Goal: Task Accomplishment & Management: Complete application form

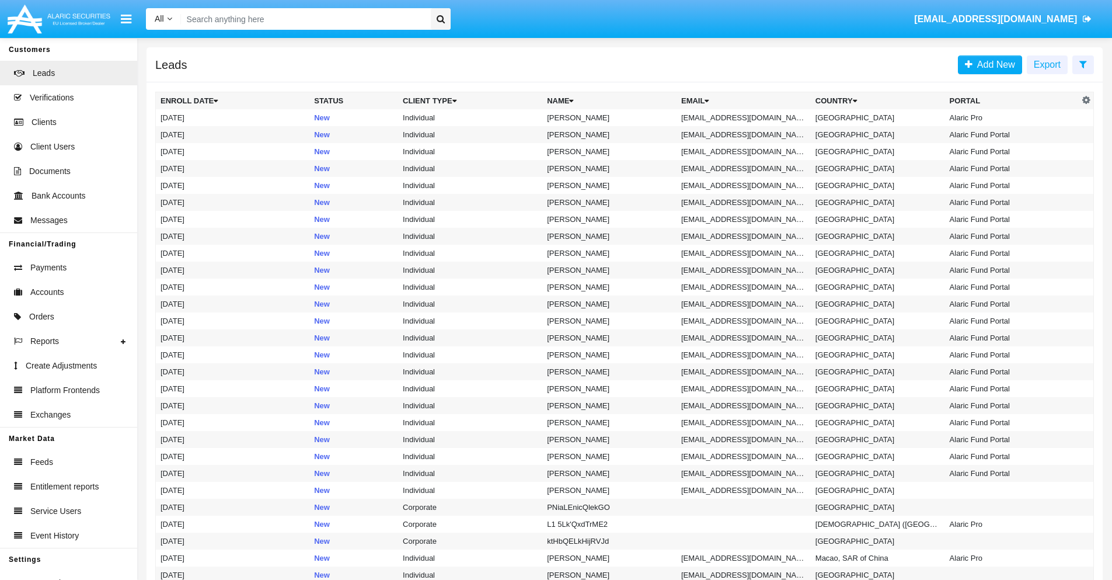
click at [1083, 64] on icon at bounding box center [1084, 64] width 8 height 9
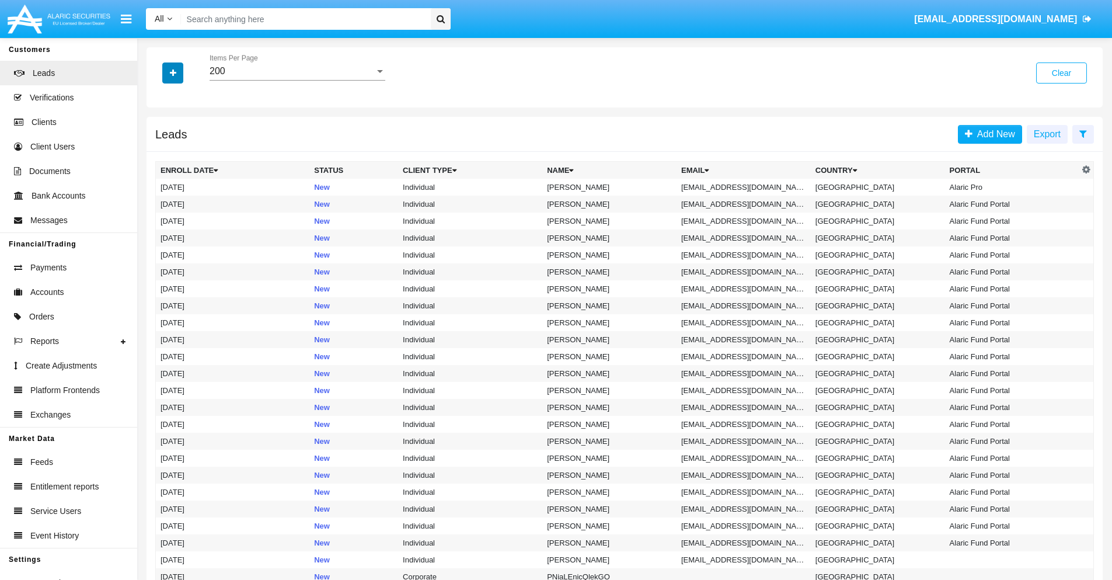
click at [173, 72] on icon "button" at bounding box center [173, 73] width 6 height 8
click at [182, 148] on span "Email" at bounding box center [181, 148] width 23 height 14
click at [161, 152] on input "Email" at bounding box center [160, 152] width 1 height 1
checkbox input "true"
click at [173, 72] on icon "button" at bounding box center [173, 73] width 6 height 8
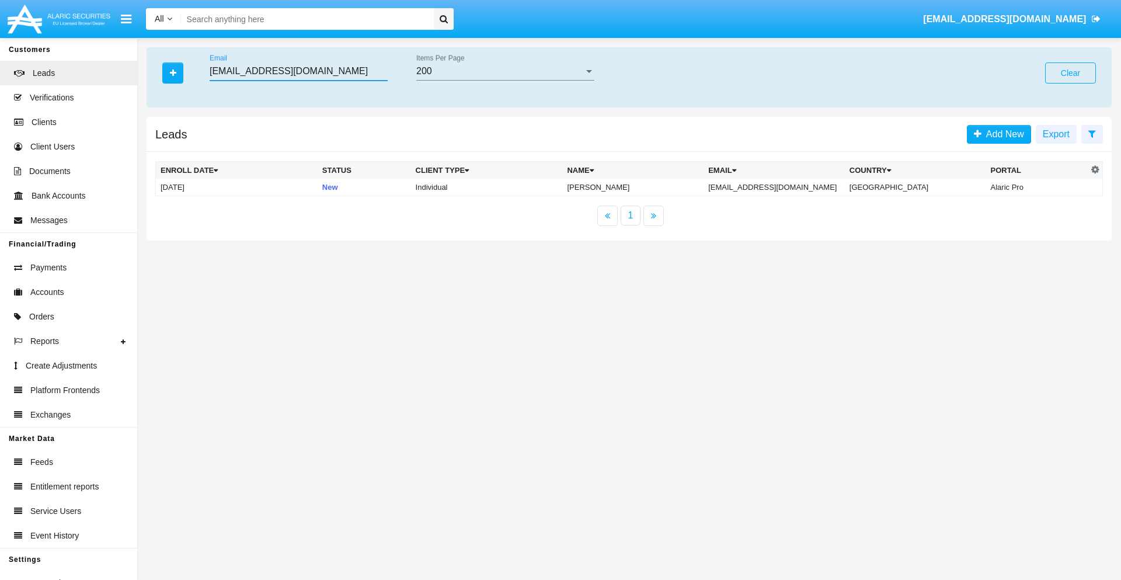
type input "[EMAIL_ADDRESS][DOMAIN_NAME]"
click at [782, 187] on td "[EMAIL_ADDRESS][DOMAIN_NAME]" at bounding box center [774, 188] width 141 height 18
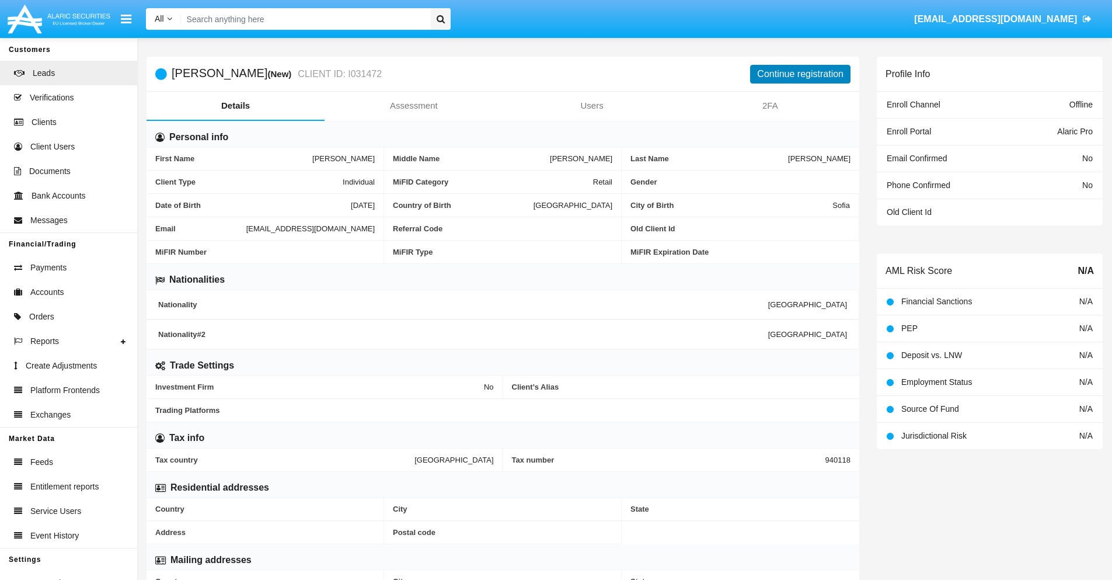
click at [801, 74] on button "Continue registration" at bounding box center [800, 74] width 100 height 19
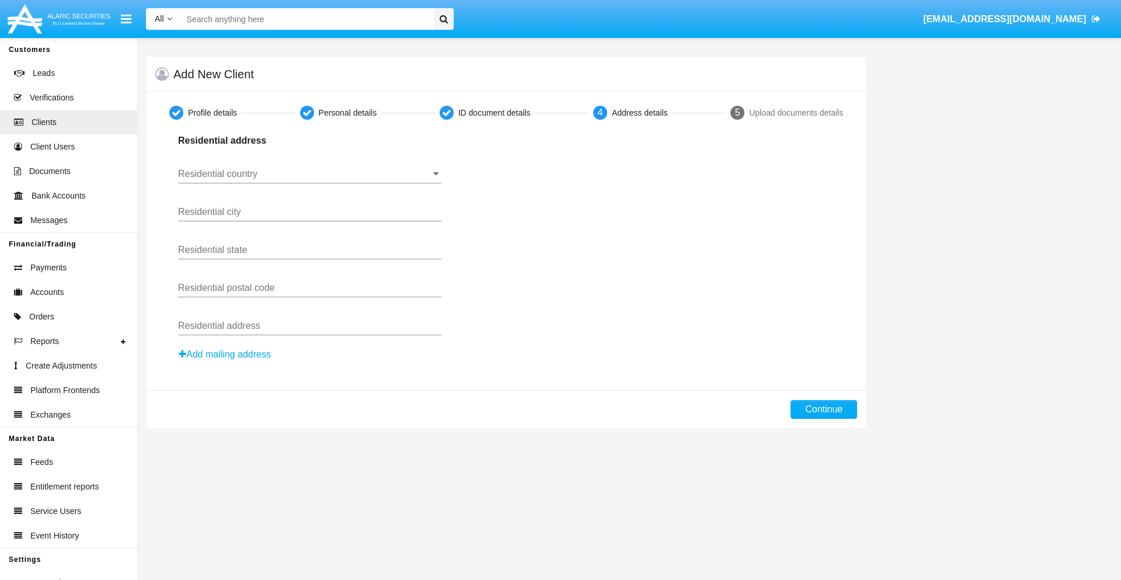
click at [309, 174] on input "Residential country" at bounding box center [309, 174] width 263 height 11
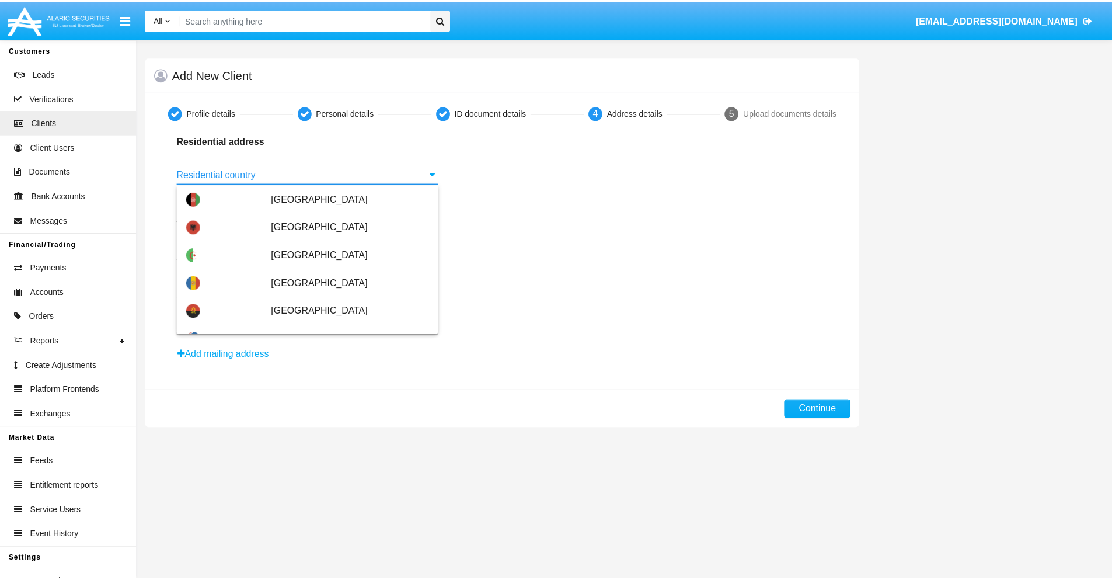
scroll to position [691, 0]
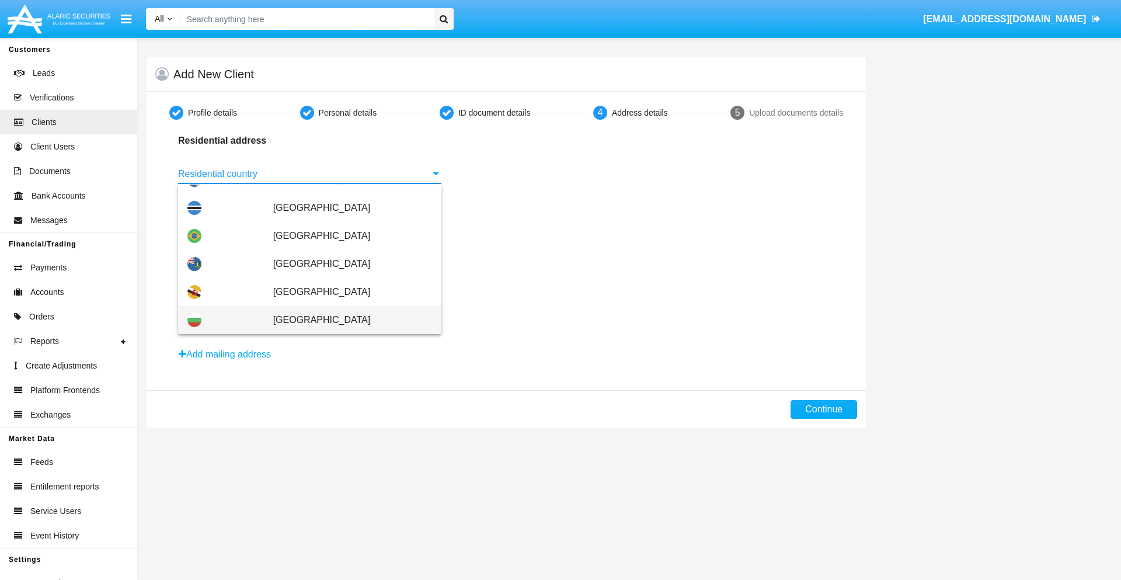
click at [346, 320] on span "[GEOGRAPHIC_DATA]" at bounding box center [352, 320] width 159 height 28
type input "[GEOGRAPHIC_DATA]"
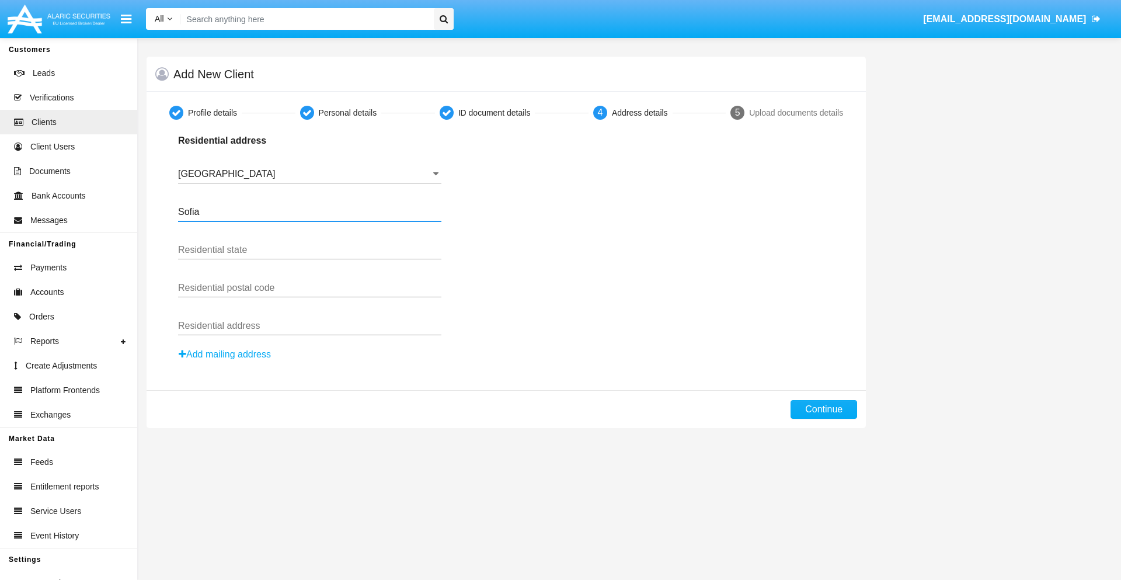
type input "Sofia"
type input "1000"
type input "[PERSON_NAME]"
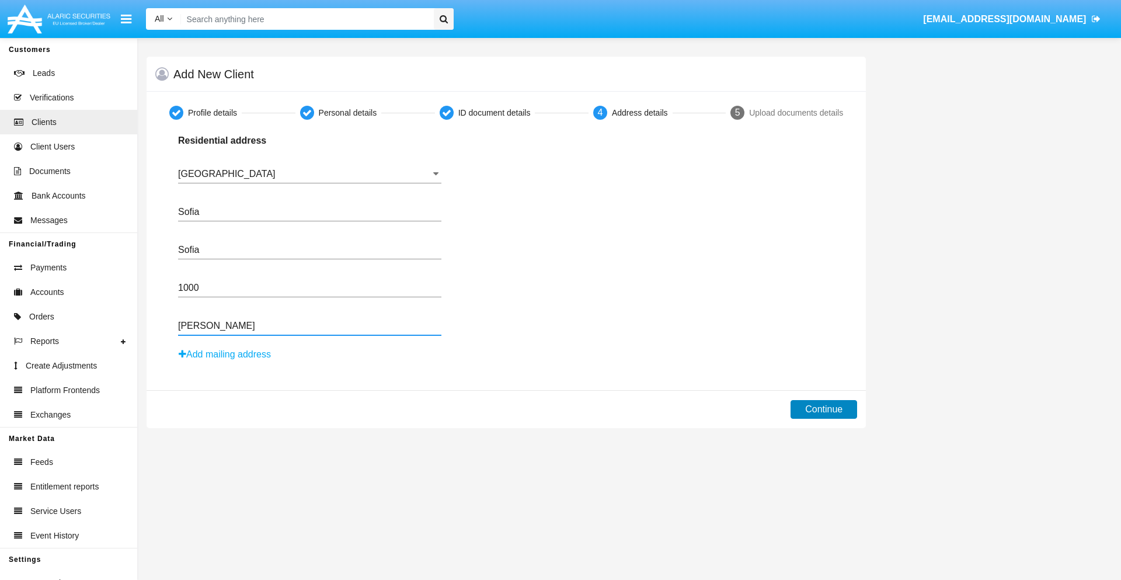
click at [824, 409] on button "Continue" at bounding box center [824, 409] width 67 height 19
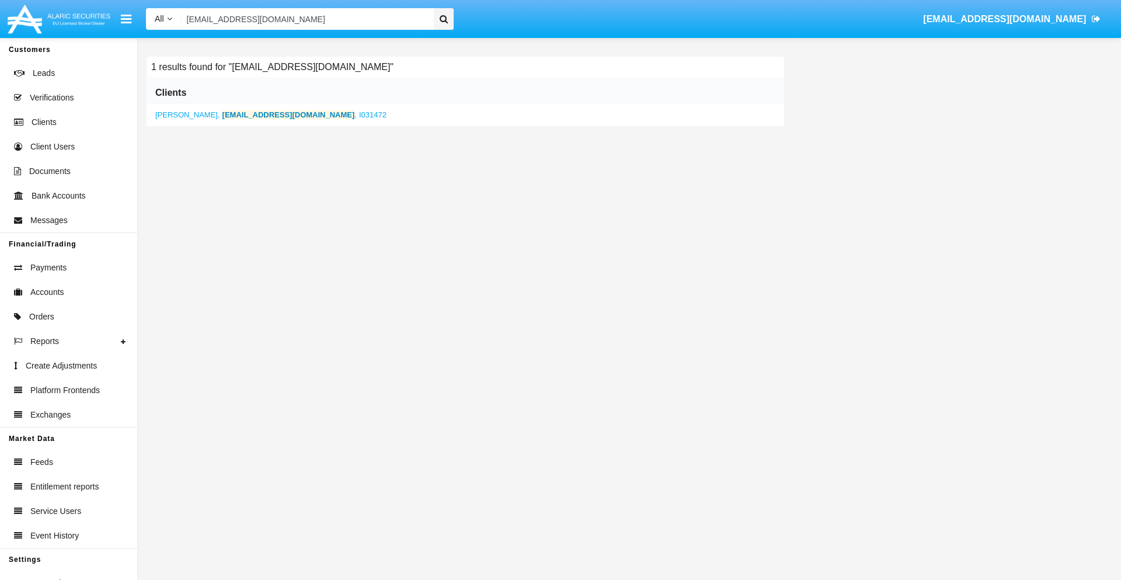
type input "[EMAIL_ADDRESS][DOMAIN_NAME]"
click at [240, 114] on b "[EMAIL_ADDRESS][DOMAIN_NAME]" at bounding box center [288, 114] width 133 height 9
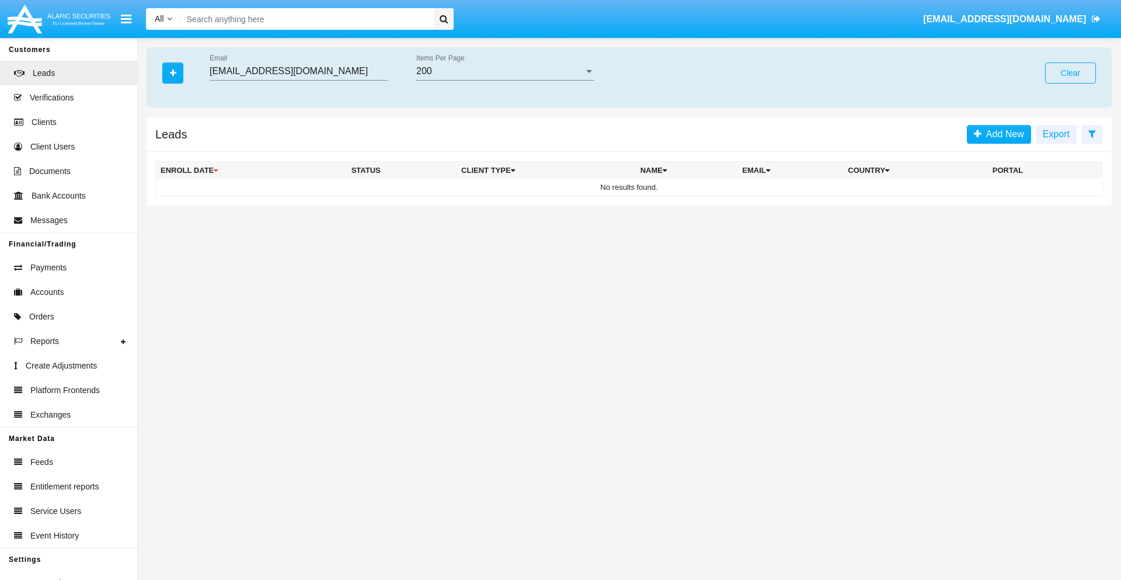
click at [1070, 73] on button "Clear" at bounding box center [1070, 72] width 51 height 21
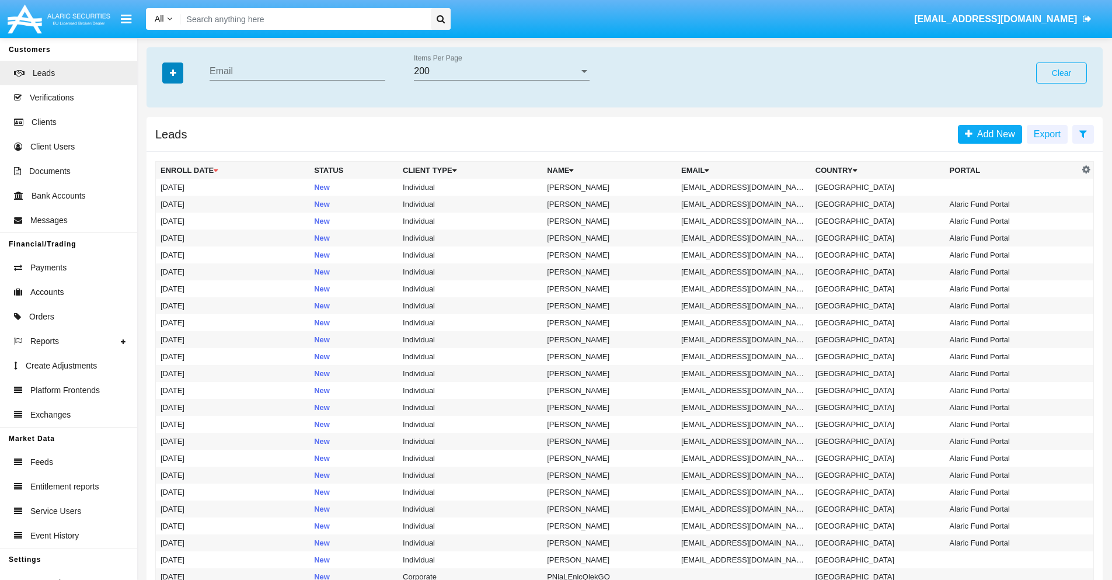
click at [173, 72] on icon "button" at bounding box center [173, 73] width 6 height 8
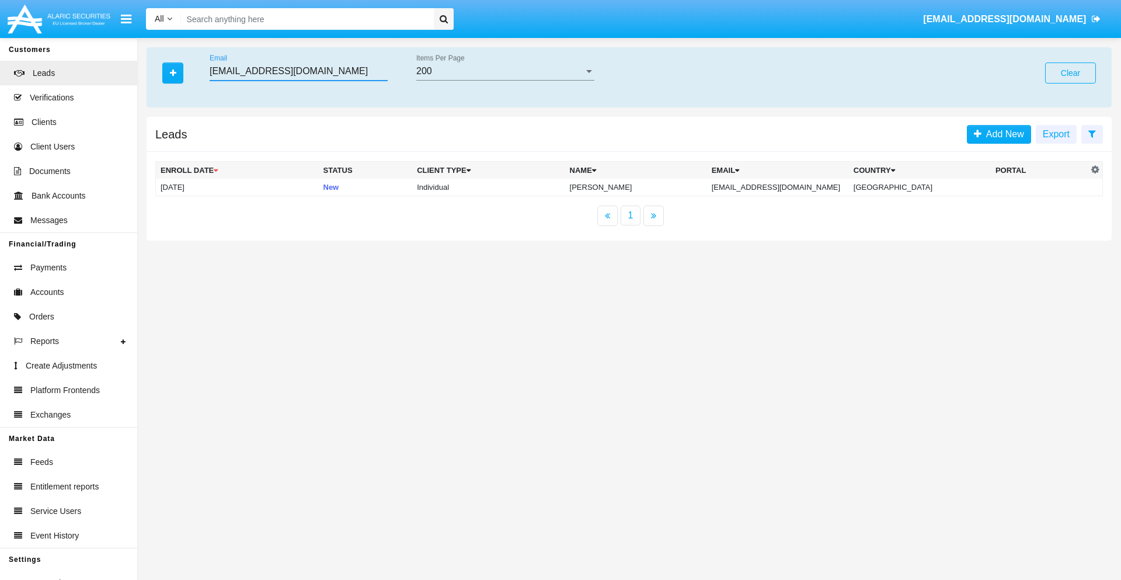
type input "[EMAIL_ADDRESS][DOMAIN_NAME]"
click at [791, 187] on td "[EMAIL_ADDRESS][DOMAIN_NAME]" at bounding box center [778, 188] width 142 height 18
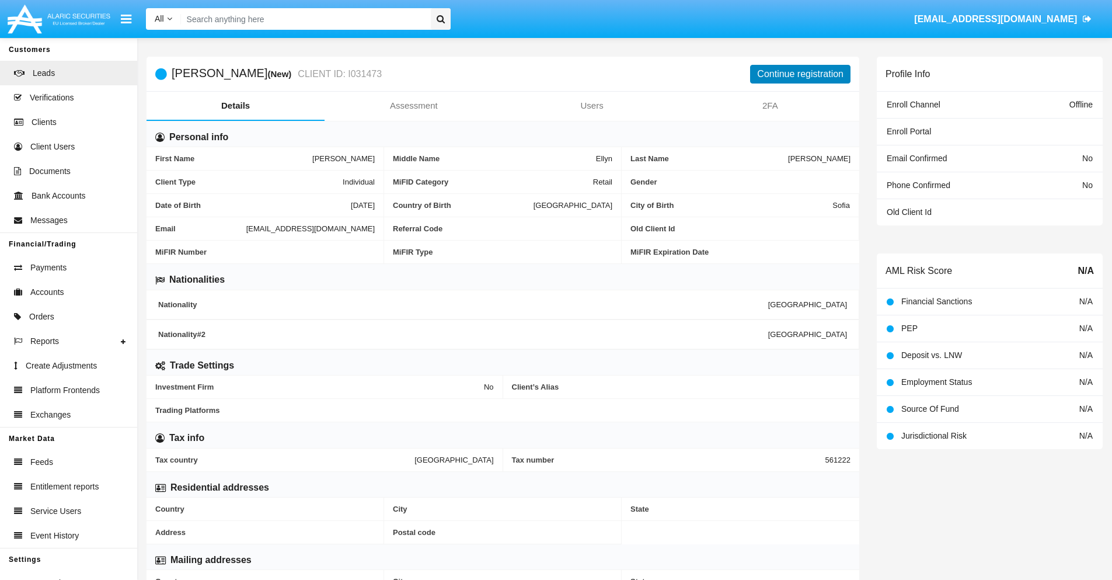
click at [801, 74] on button "Continue registration" at bounding box center [800, 74] width 100 height 19
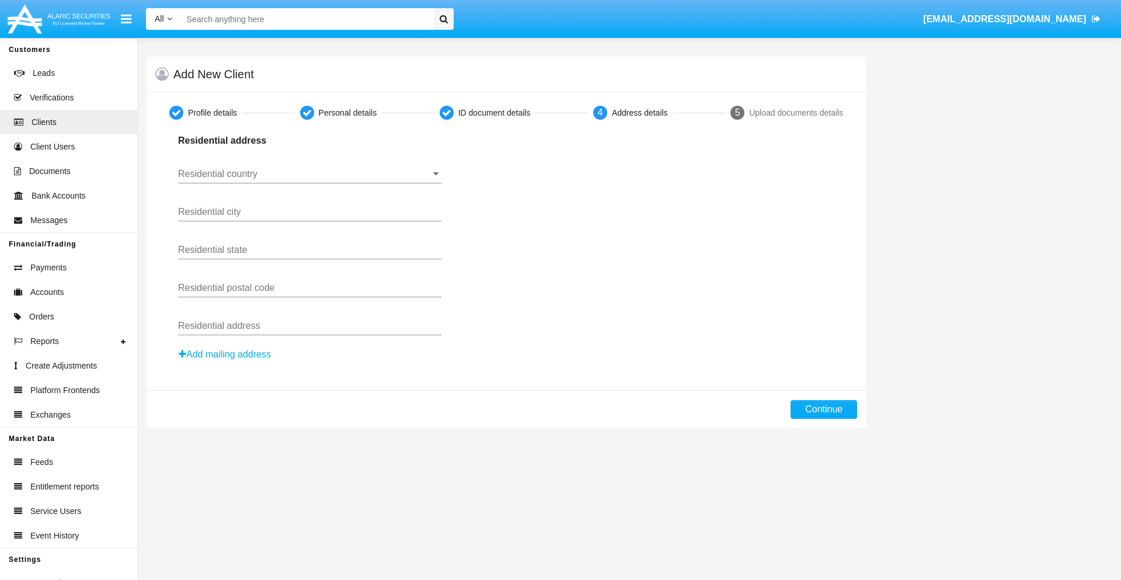
click at [225, 354] on button "Add mailing address" at bounding box center [224, 354] width 93 height 15
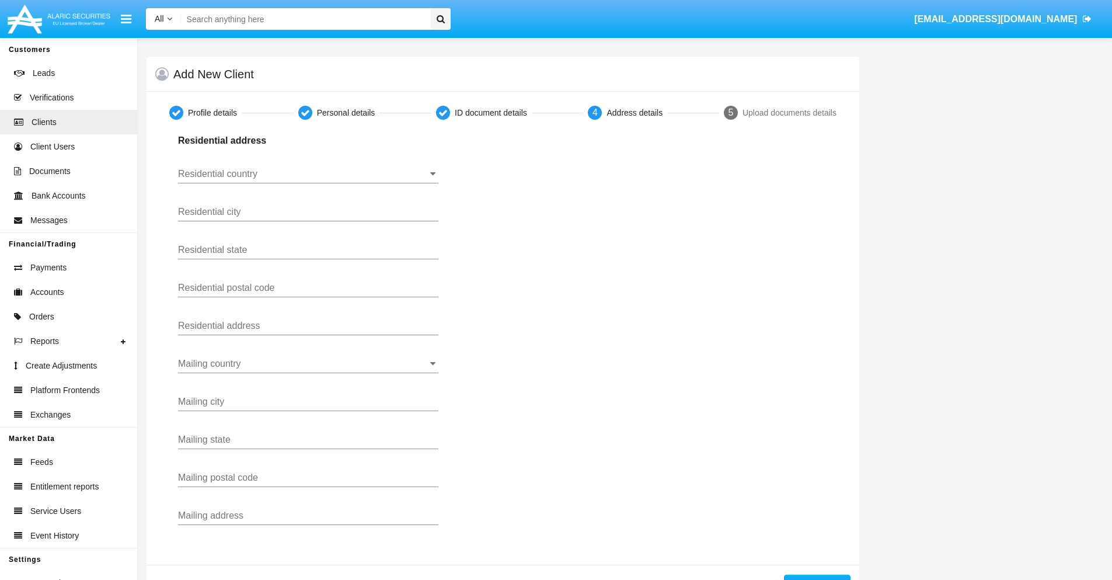
click at [308, 174] on input "Residential country" at bounding box center [308, 174] width 260 height 11
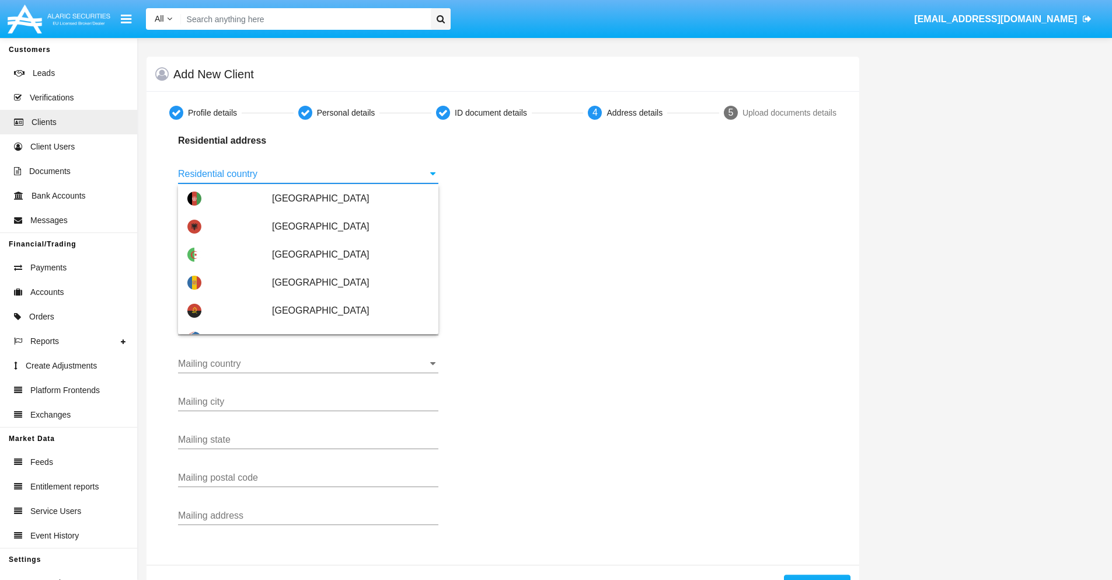
scroll to position [691, 0]
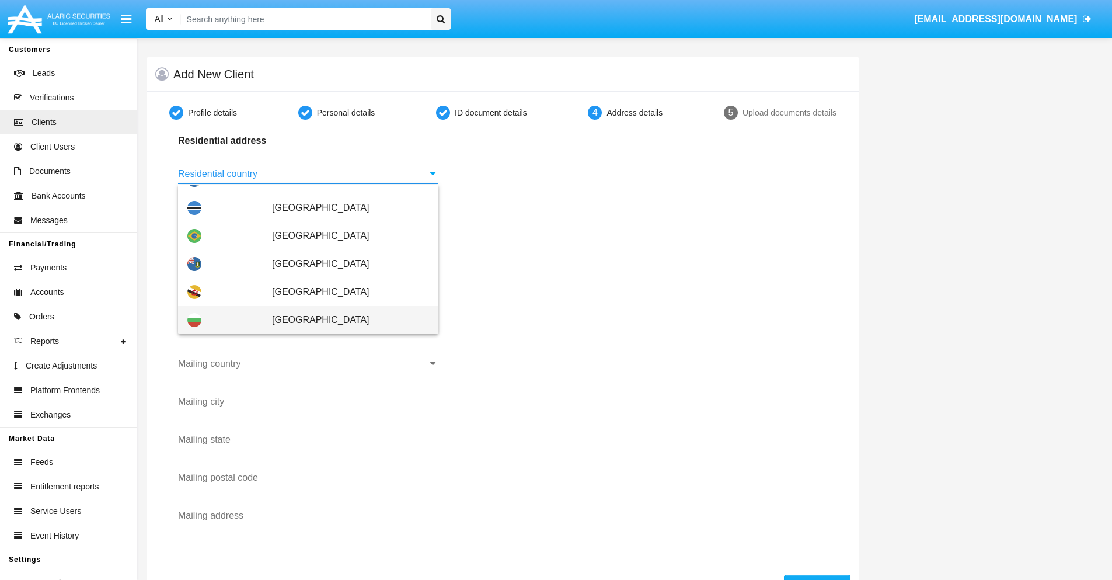
click at [345, 320] on span "[GEOGRAPHIC_DATA]" at bounding box center [350, 320] width 157 height 28
type input "[GEOGRAPHIC_DATA]"
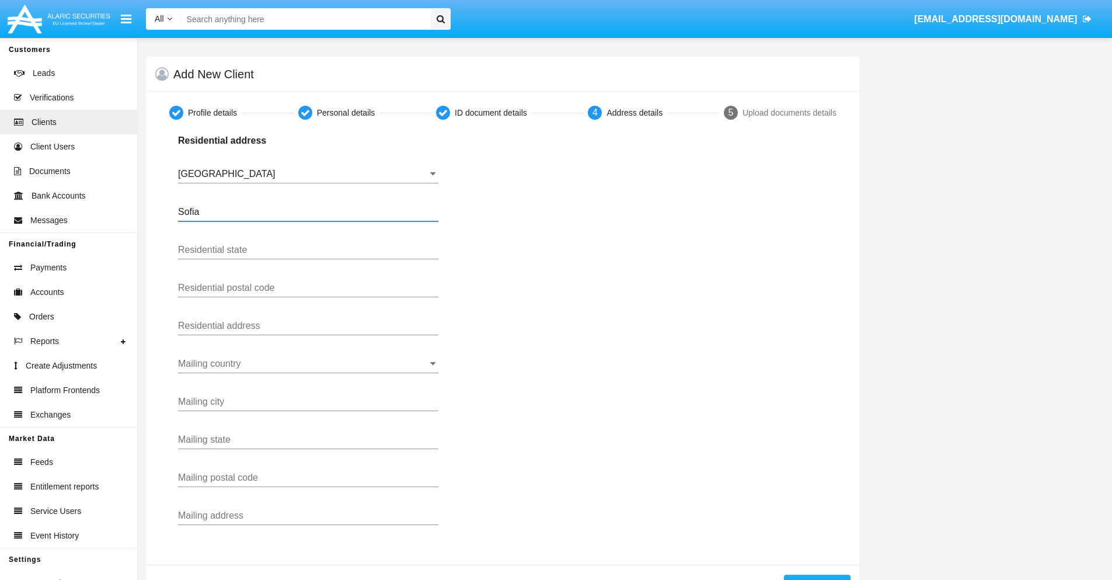
type input "Sofia"
type input "1000"
type input "[PERSON_NAME]"
click at [308, 364] on input "Mailing country" at bounding box center [308, 364] width 260 height 11
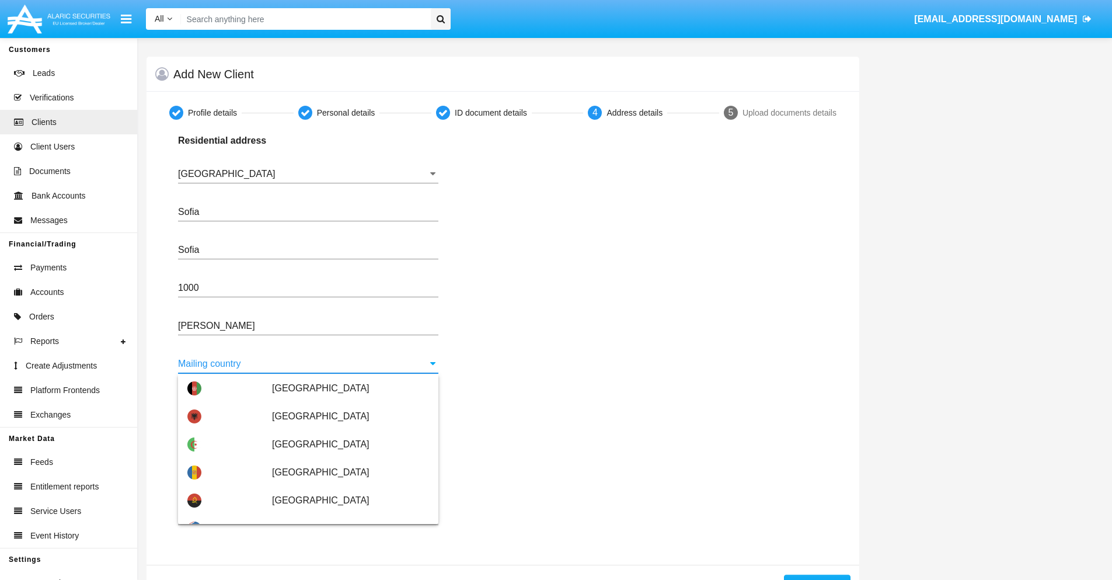
scroll to position [75, 0]
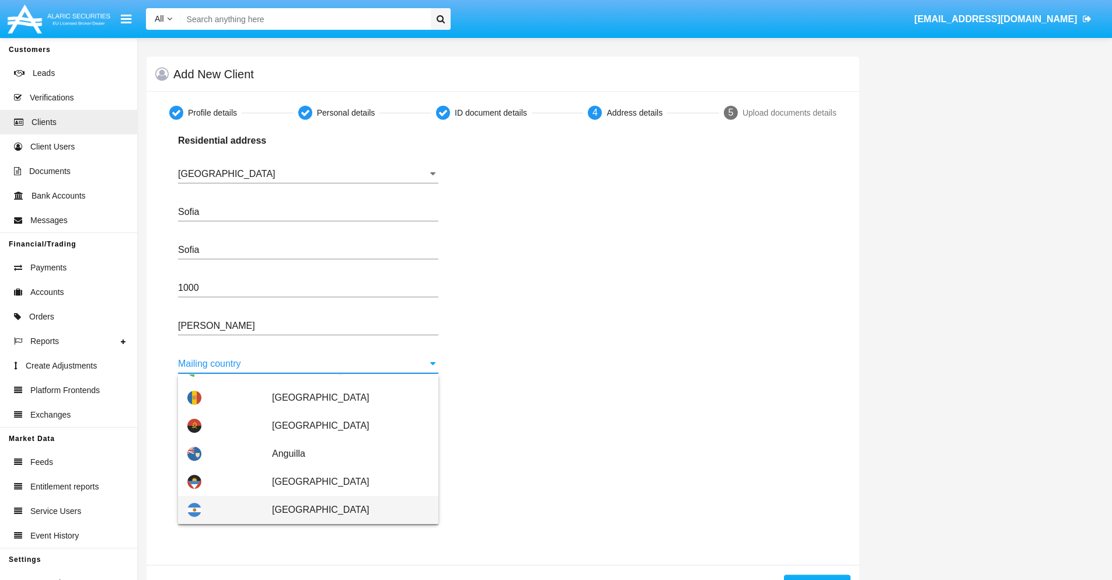
click at [345, 510] on span "Argentina" at bounding box center [350, 510] width 157 height 28
type input "[GEOGRAPHIC_DATA]"
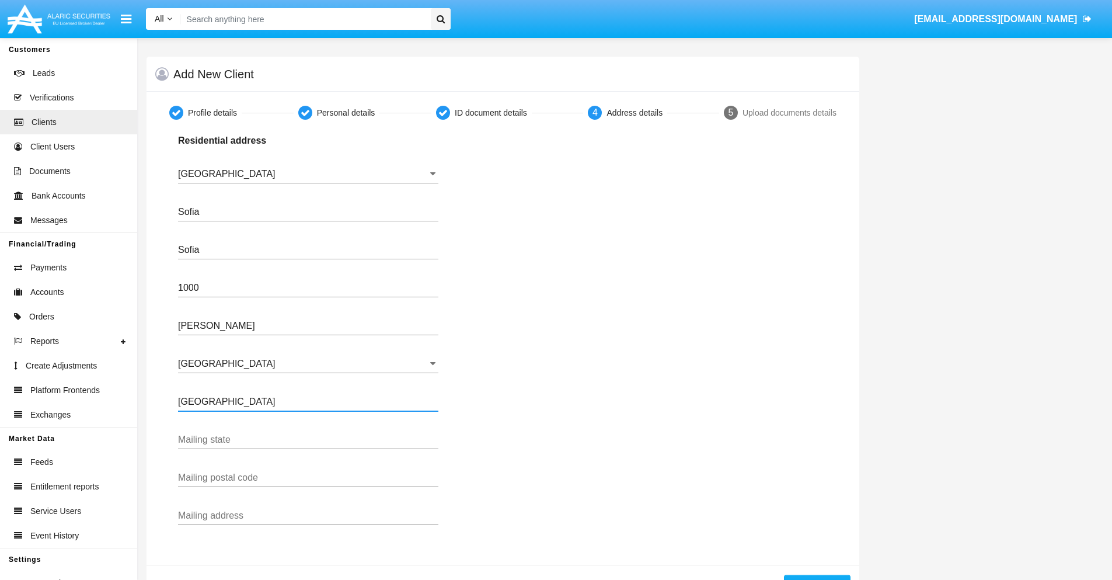
type input "Buenos Aires"
type input "7777"
type input "Test Mail Address"
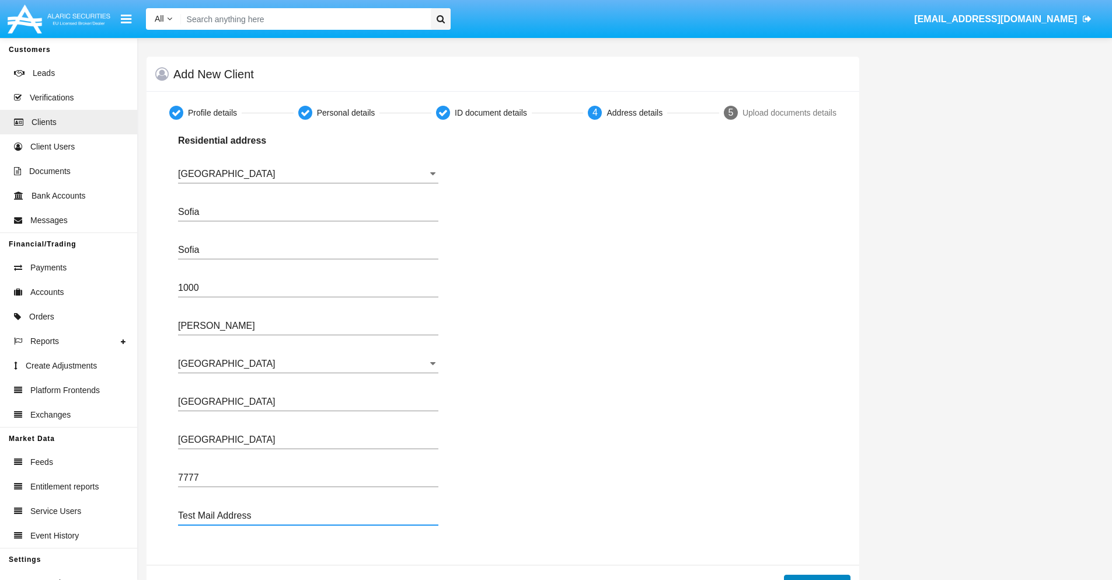
click at [817, 577] on button "Continue" at bounding box center [817, 584] width 67 height 19
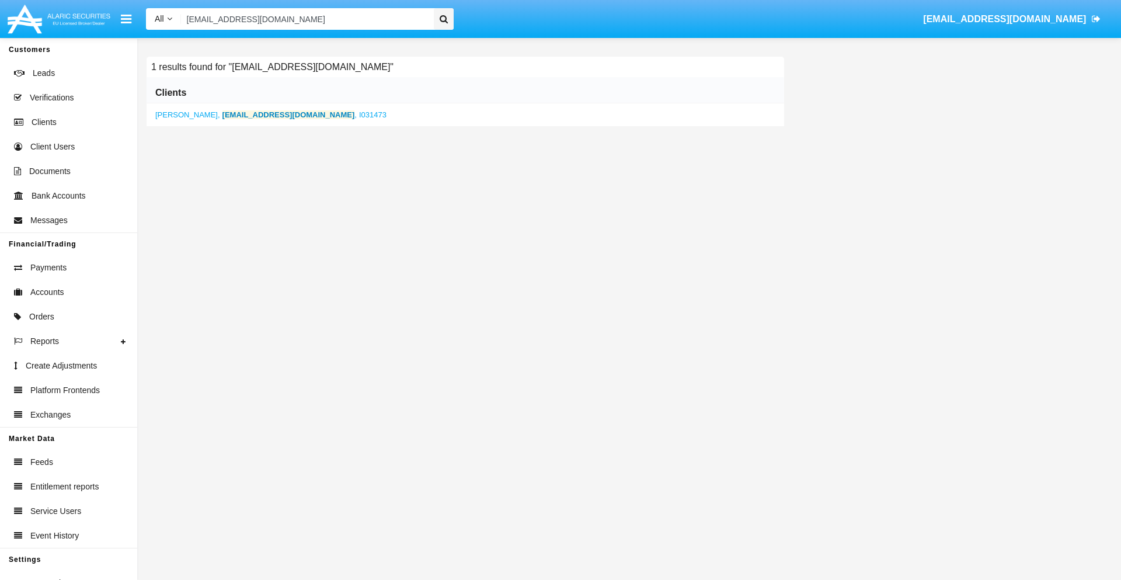
type input "lg6h.2up@jb-ee96.mo"
click at [251, 114] on b "lg6h.2up@jb-ee96.mo" at bounding box center [288, 114] width 133 height 9
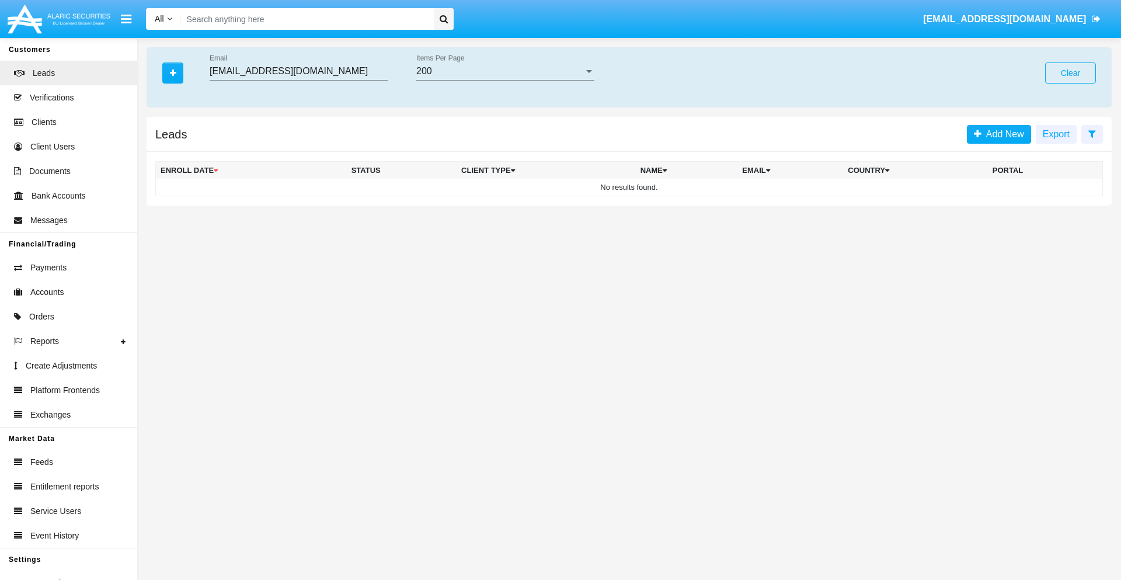
click at [1070, 73] on button "Clear" at bounding box center [1070, 72] width 51 height 21
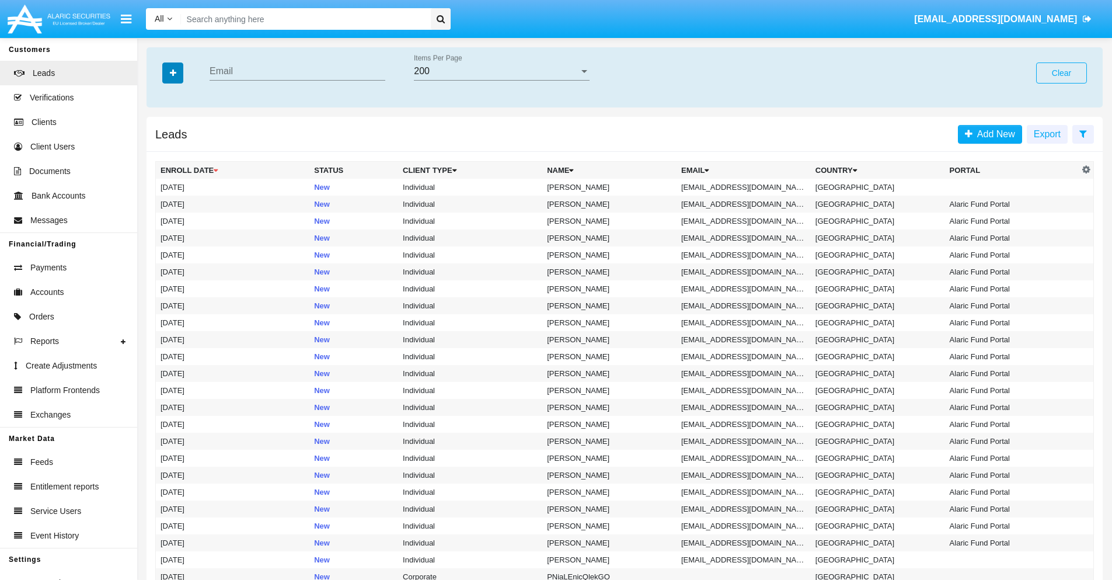
click at [173, 72] on icon "button" at bounding box center [173, 73] width 6 height 8
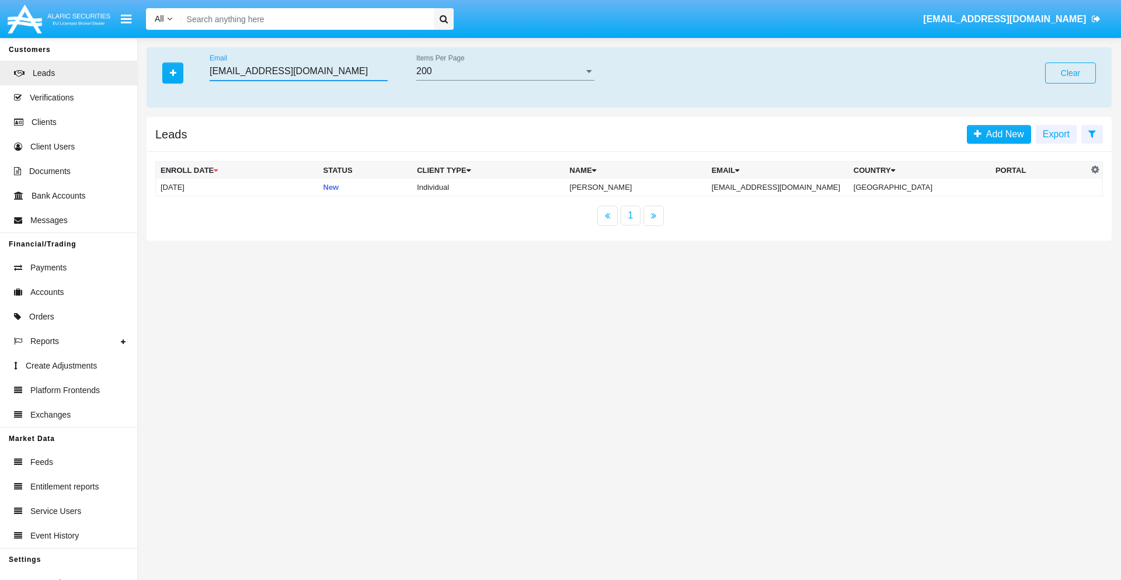
type input "h16n-mta@yuy.8q.vn"
click at [791, 187] on td "h16n-mta@yuy.8q.vn" at bounding box center [778, 188] width 142 height 18
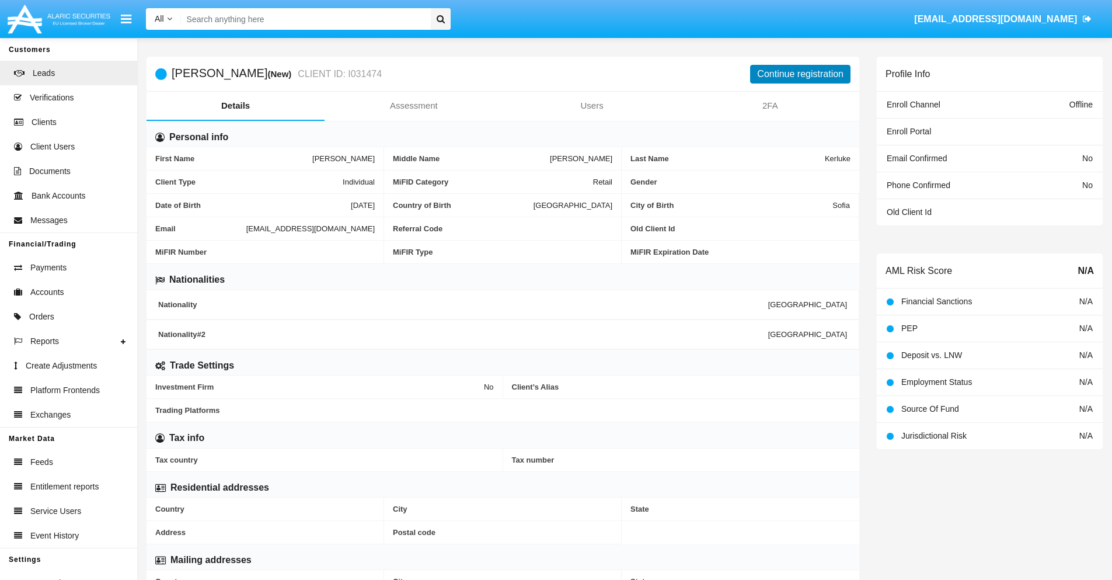
click at [801, 74] on button "Continue registration" at bounding box center [800, 74] width 100 height 19
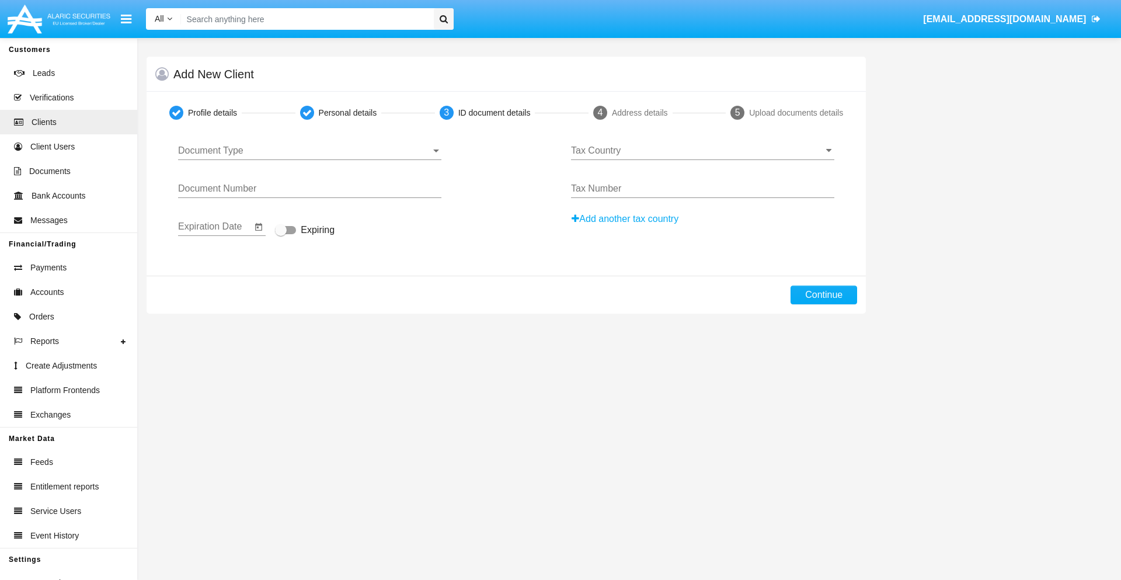
click at [309, 151] on span "Document Type" at bounding box center [304, 150] width 253 height 11
click at [309, 159] on span "Passport" at bounding box center [309, 159] width 263 height 28
type input "QyBqpFWqRQleBAm"
click at [305, 231] on span "Expiring" at bounding box center [318, 230] width 34 height 14
click at [281, 234] on input "Expiring" at bounding box center [280, 234] width 1 height 1
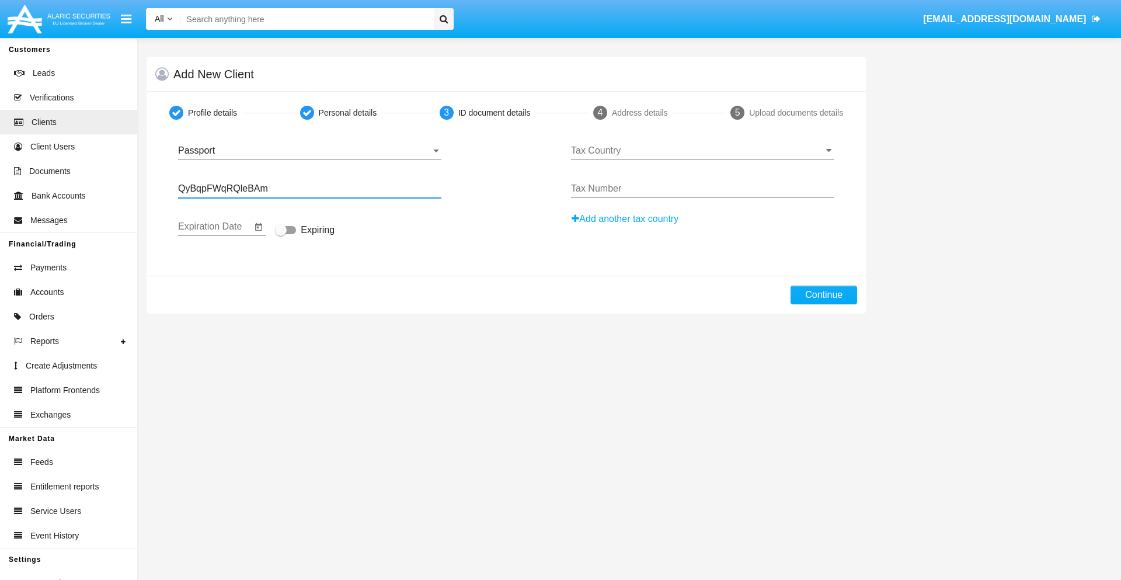
checkbox input "true"
click at [702, 151] on input "Tax Country" at bounding box center [702, 150] width 263 height 11
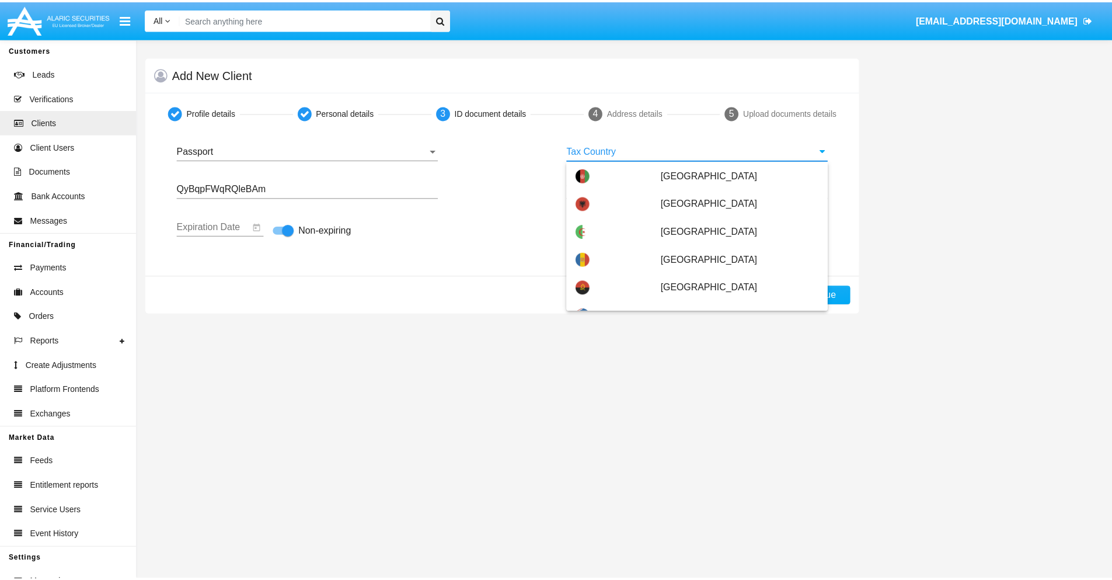
scroll to position [719, 0]
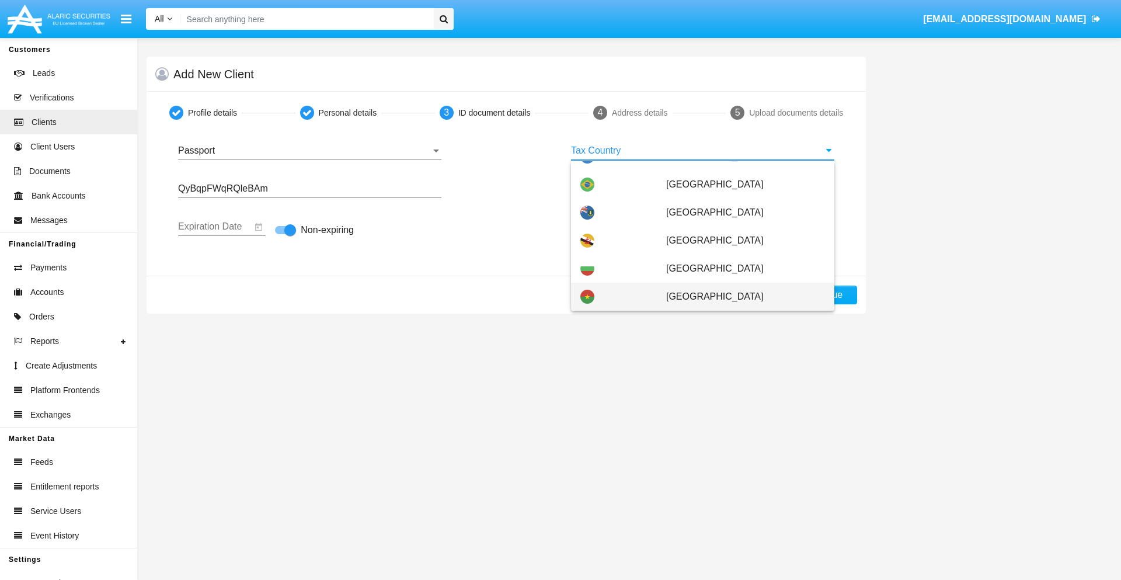
click at [739, 297] on span "[GEOGRAPHIC_DATA]" at bounding box center [745, 297] width 159 height 28
type input "[GEOGRAPHIC_DATA]"
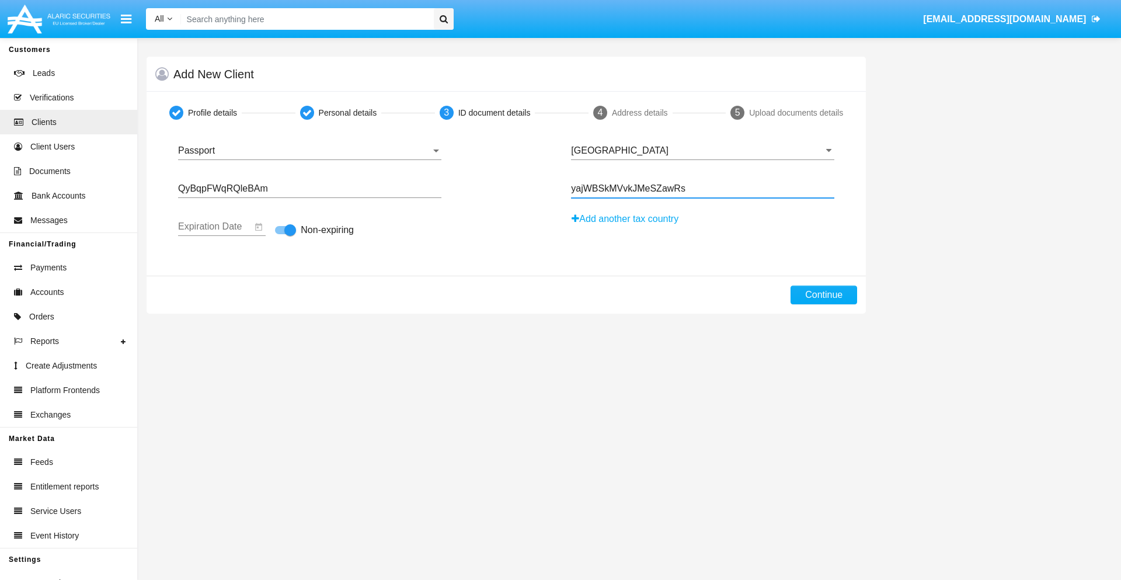
type input "yajWBSkMVvkJMeSZawRs"
click at [824, 295] on button "Continue" at bounding box center [824, 295] width 67 height 19
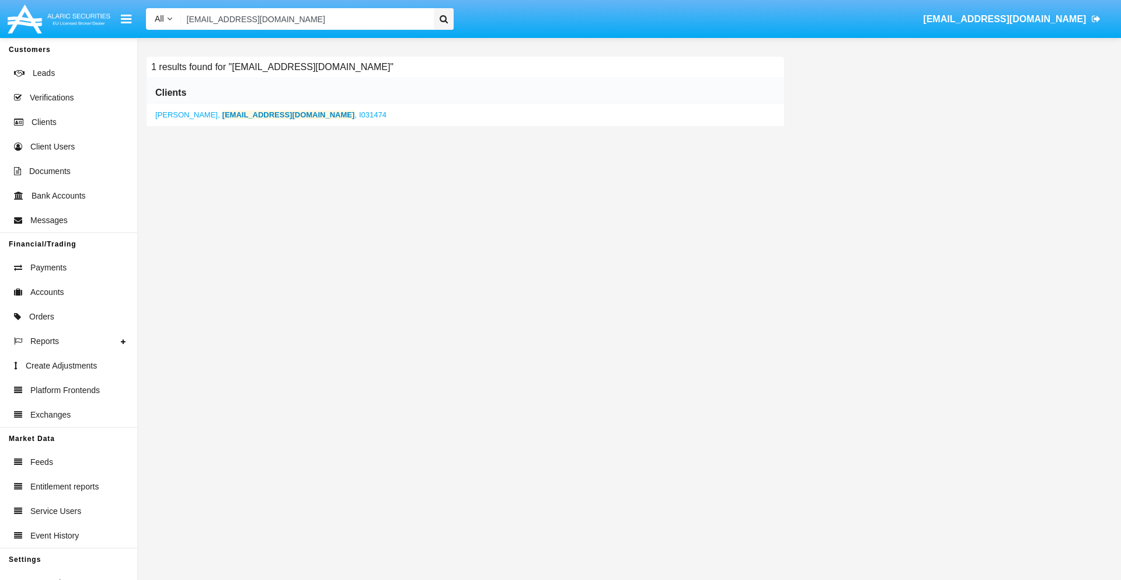
type input "[EMAIL_ADDRESS][DOMAIN_NAME]"
click at [254, 114] on b "[EMAIL_ADDRESS][DOMAIN_NAME]" at bounding box center [288, 114] width 133 height 9
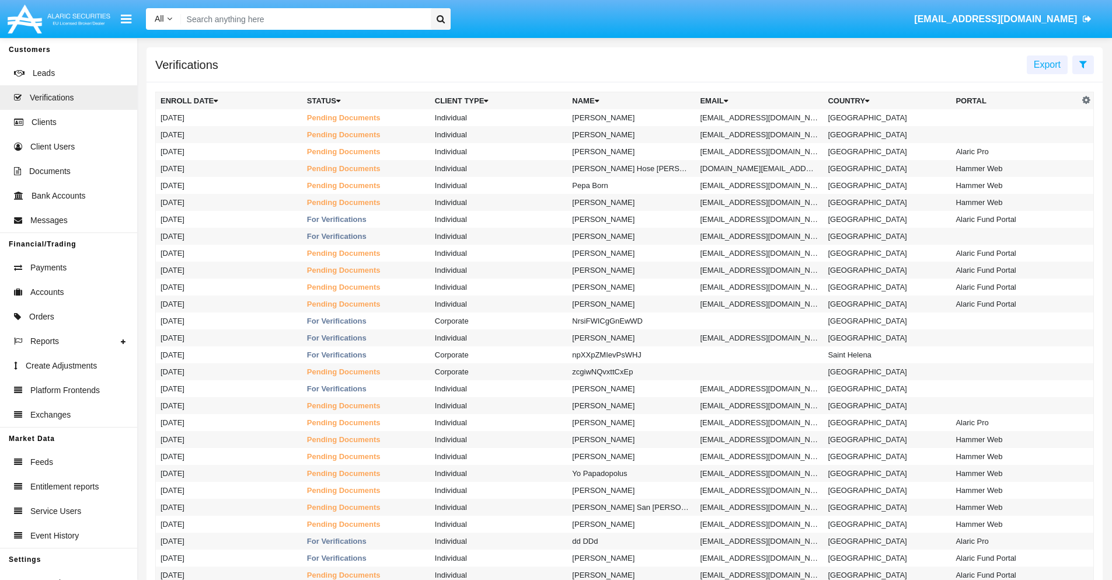
click at [1083, 64] on icon at bounding box center [1084, 64] width 8 height 9
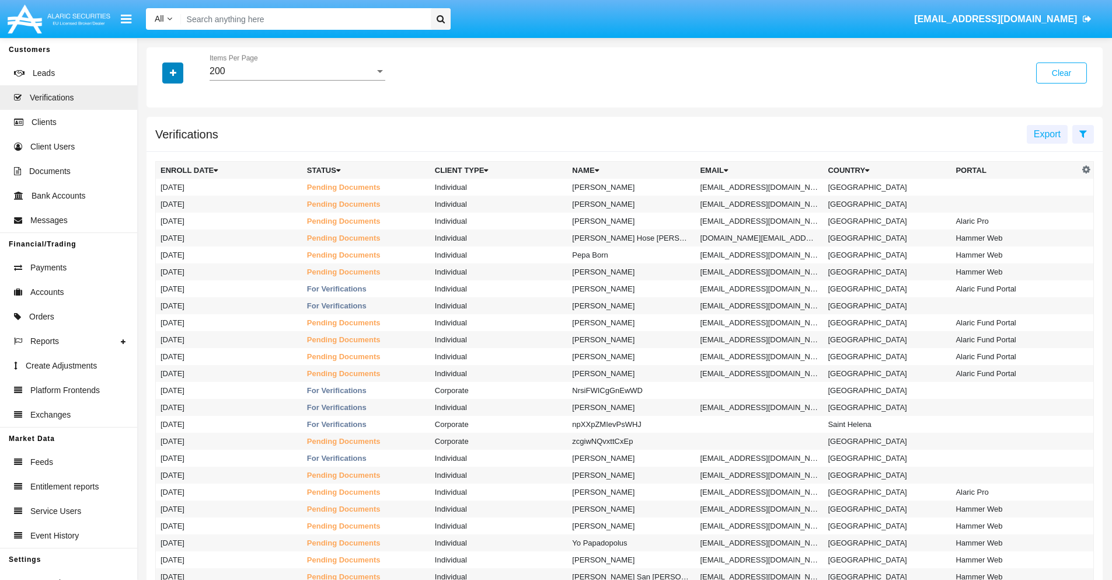
click at [173, 72] on icon "button" at bounding box center [173, 73] width 6 height 8
click at [182, 165] on span "Email" at bounding box center [181, 165] width 23 height 14
click at [161, 169] on input "Email" at bounding box center [160, 169] width 1 height 1
checkbox input "true"
click at [173, 72] on icon "button" at bounding box center [173, 73] width 6 height 8
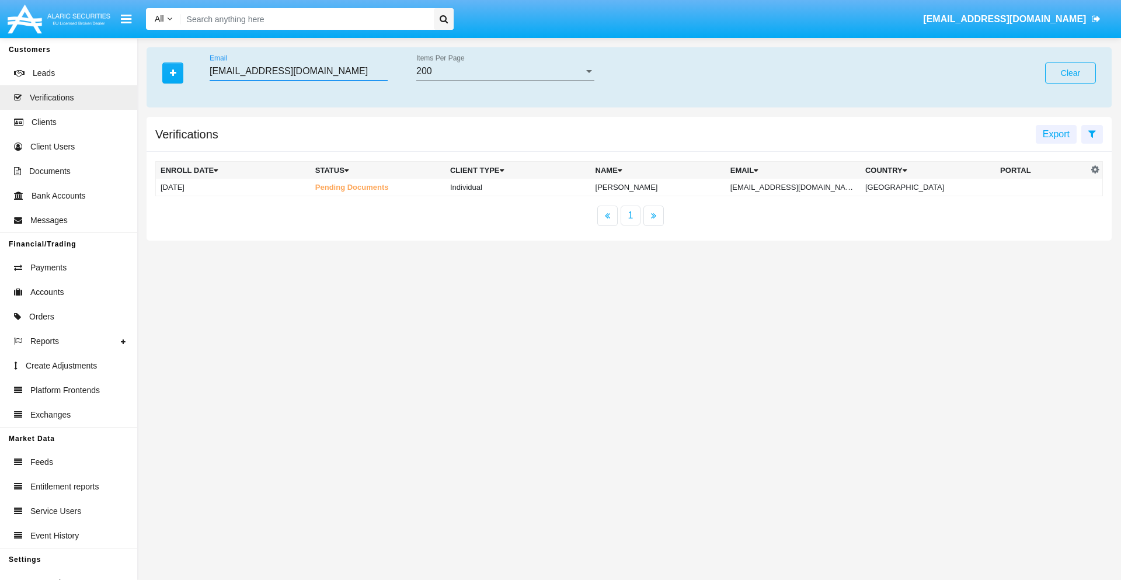
type input "[EMAIL_ADDRESS][DOMAIN_NAME]"
click at [805, 187] on td "[EMAIL_ADDRESS][DOMAIN_NAME]" at bounding box center [793, 188] width 135 height 18
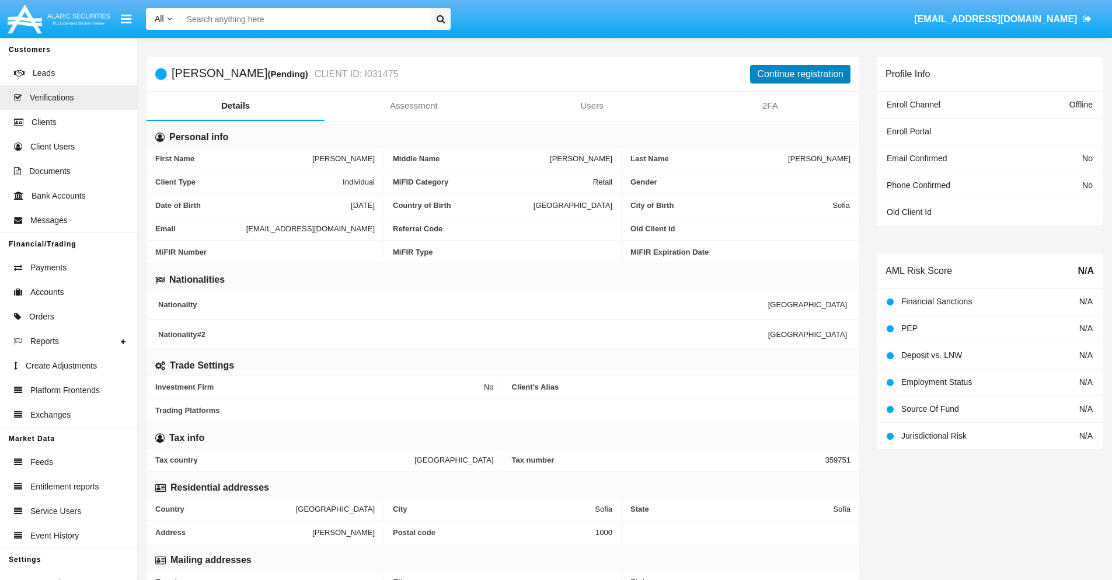
click at [801, 74] on button "Continue registration" at bounding box center [800, 74] width 100 height 19
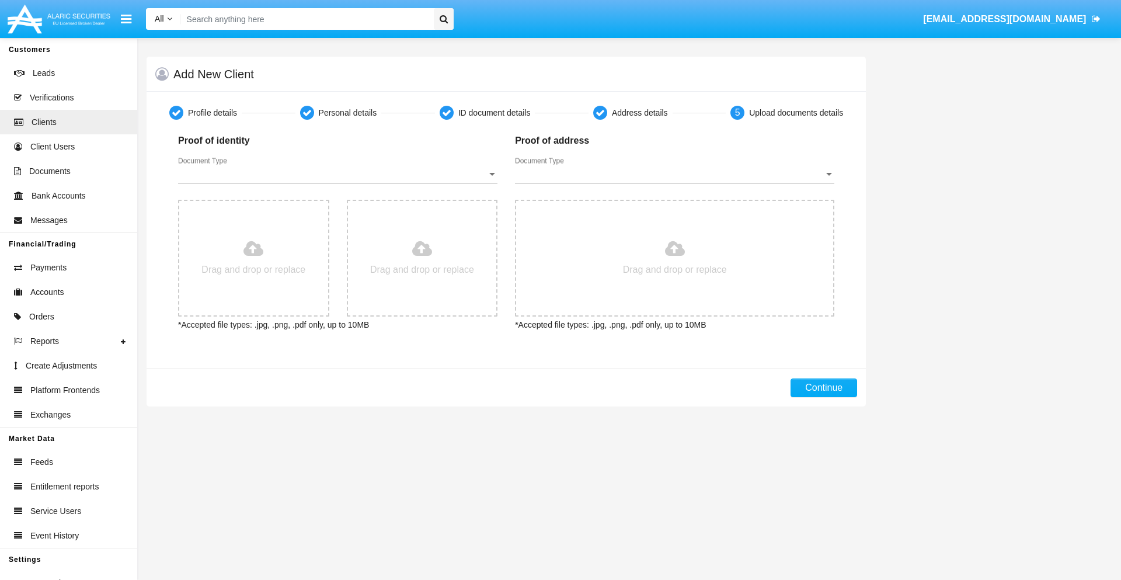
click at [338, 174] on span "Document Type" at bounding box center [332, 174] width 309 height 11
click at [338, 183] on span "Passport" at bounding box center [337, 183] width 319 height 28
type input "C:\fakepath\passport.png"
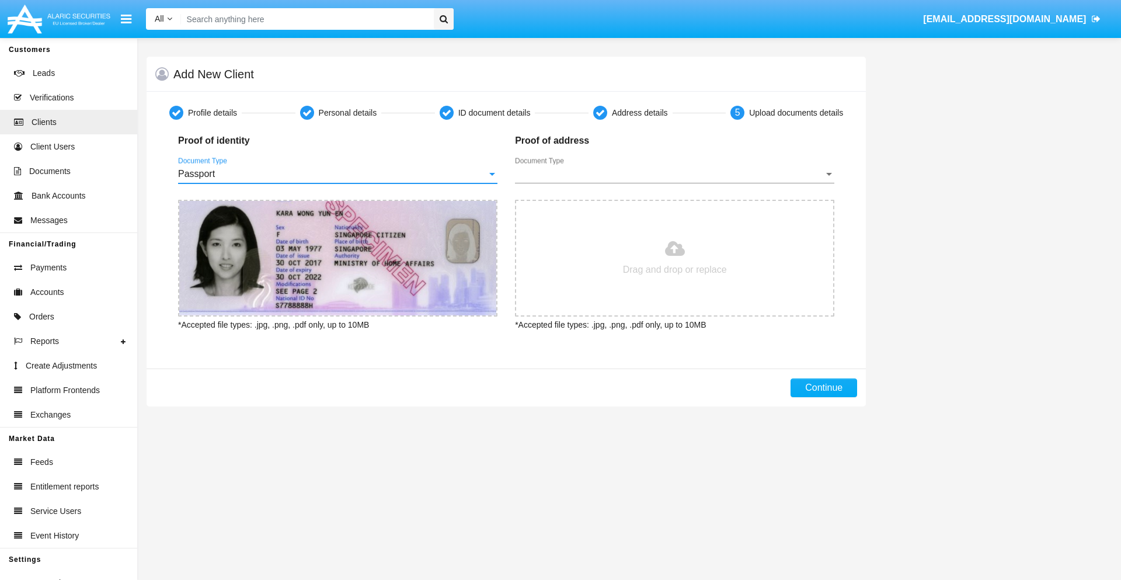
click at [674, 174] on span "Document Type" at bounding box center [669, 174] width 309 height 11
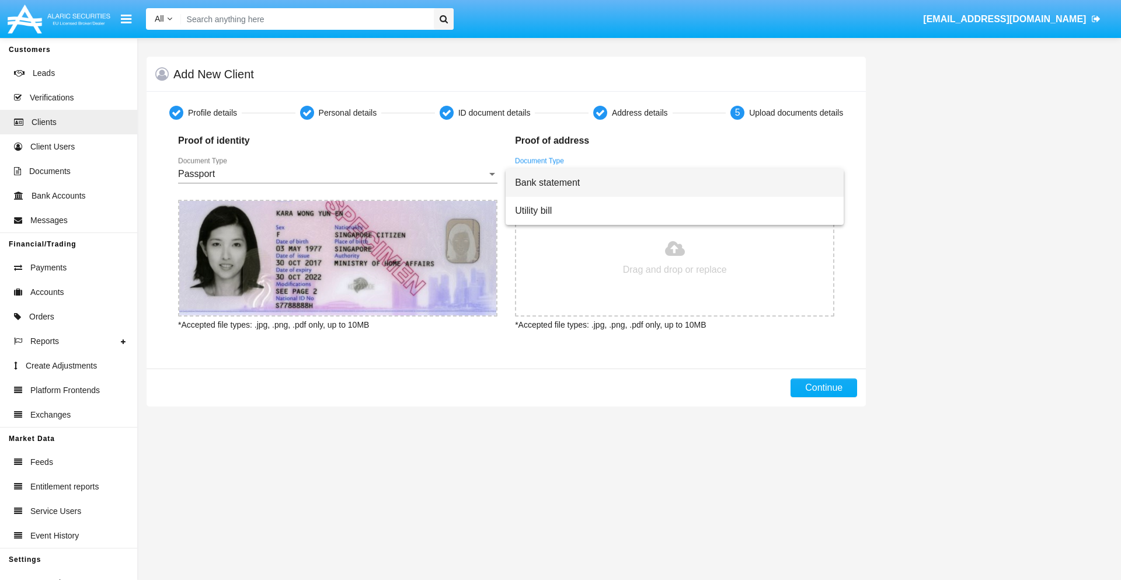
click at [674, 183] on span "Bank statement" at bounding box center [674, 183] width 319 height 28
type input "C:\fakepath\bank-statement.png"
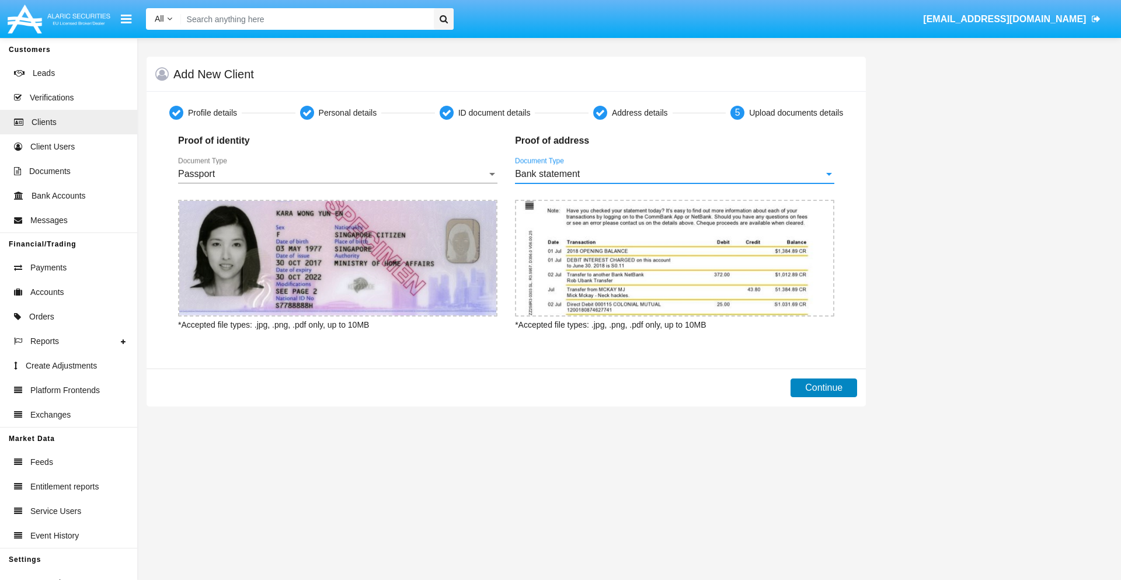
click at [824, 388] on button "Continue" at bounding box center [824, 387] width 67 height 19
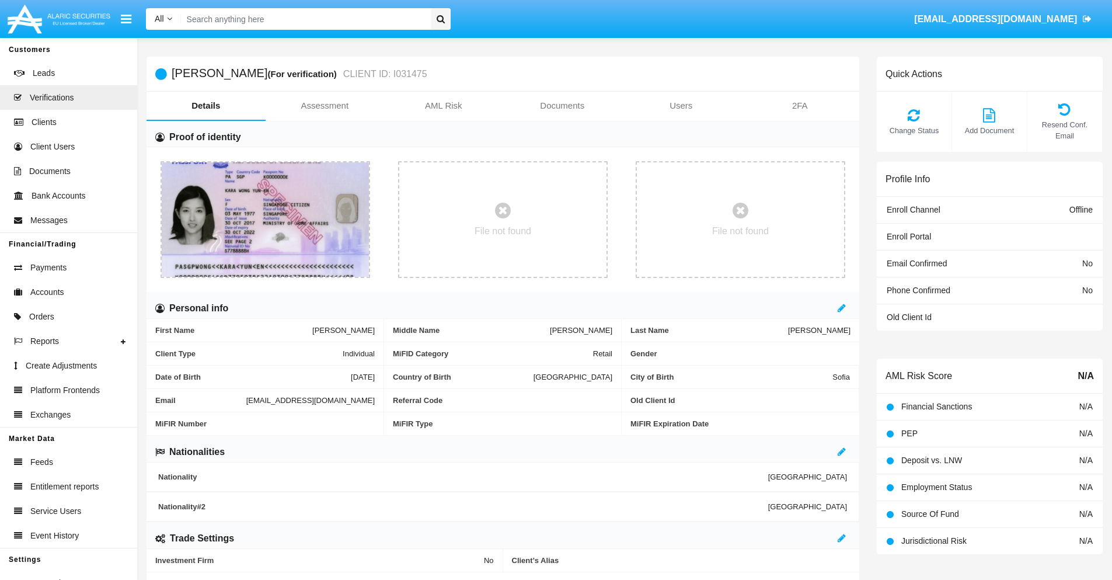
click at [562, 106] on link "Documents" at bounding box center [562, 106] width 119 height 28
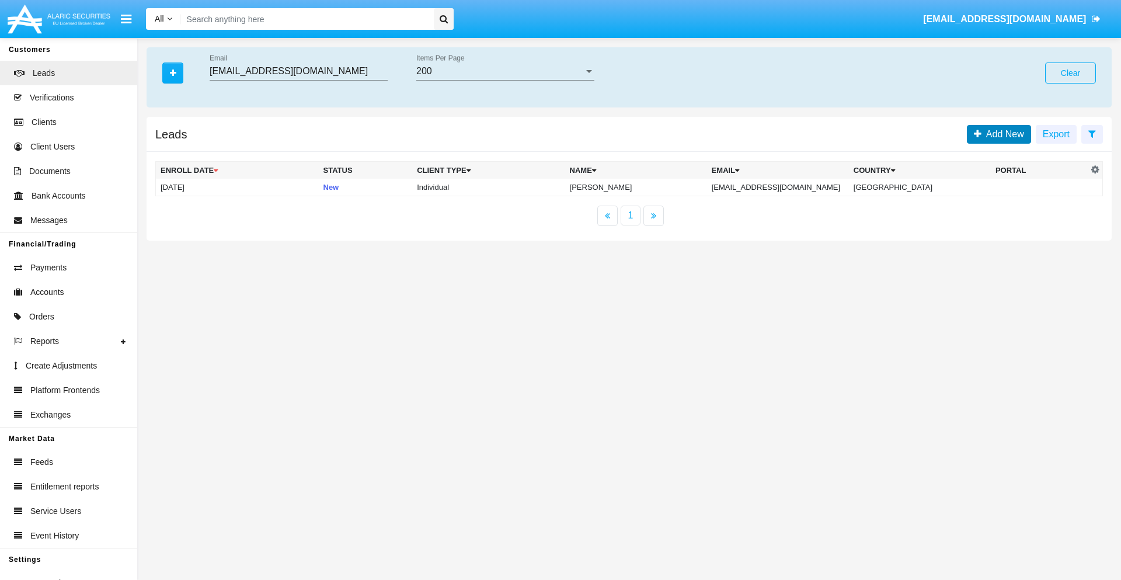
click at [1003, 134] on span "Add New" at bounding box center [1003, 134] width 43 height 10
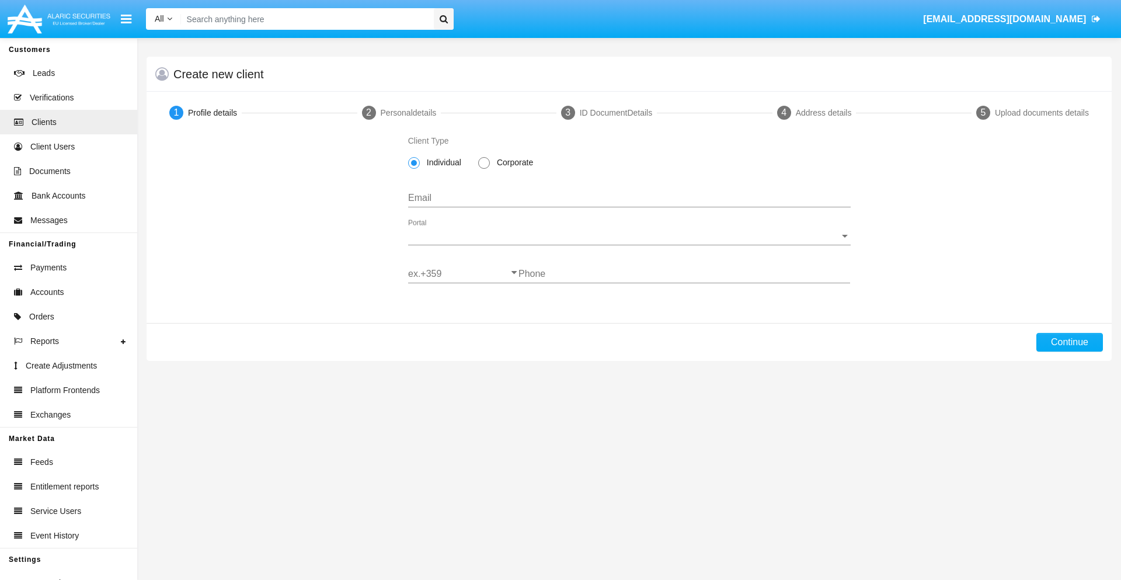
click at [441, 162] on span "Individual" at bounding box center [442, 162] width 44 height 12
click at [414, 169] on input "Individual" at bounding box center [413, 169] width 1 height 1
type input "[EMAIL_ADDRESS][DOMAIN_NAME]"
click at [629, 236] on span "Portal" at bounding box center [624, 236] width 432 height 11
click at [625, 245] on span "Alaric Pro" at bounding box center [629, 245] width 443 height 28
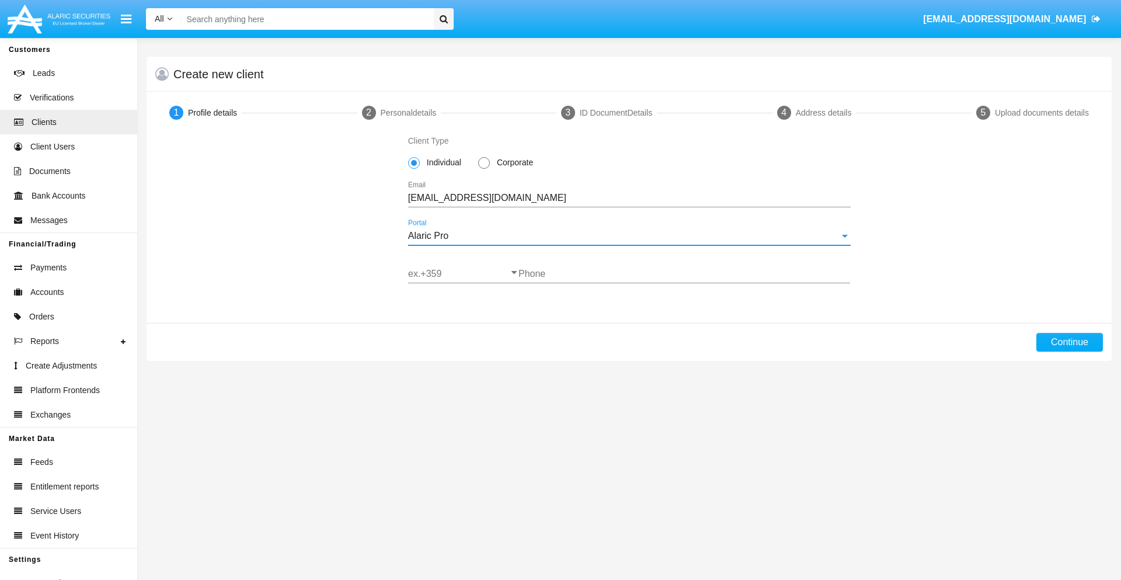
click at [463, 274] on input "ex.+359" at bounding box center [463, 274] width 110 height 11
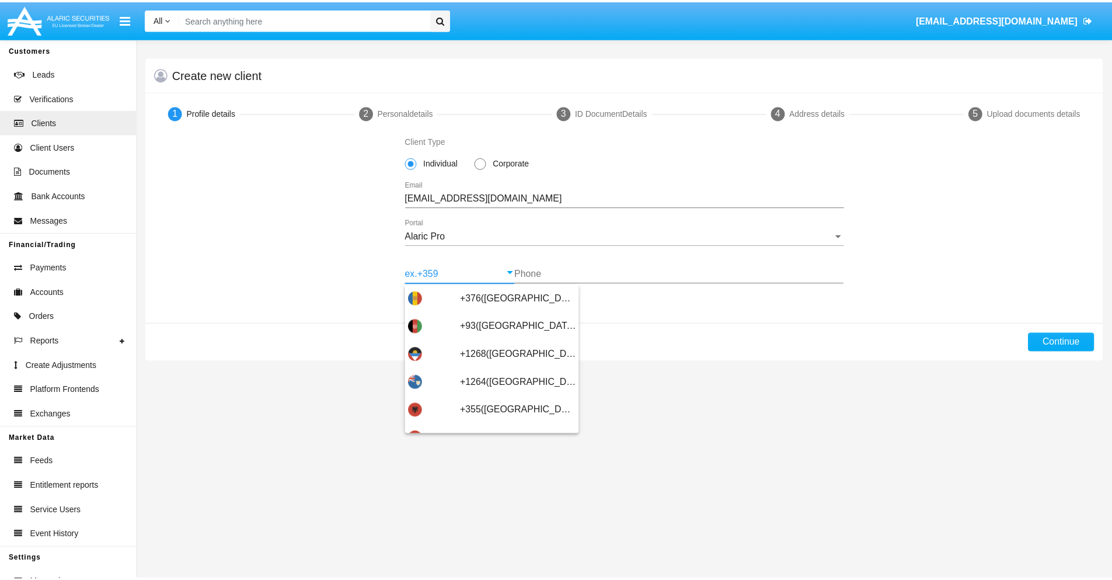
scroll to position [383, 0]
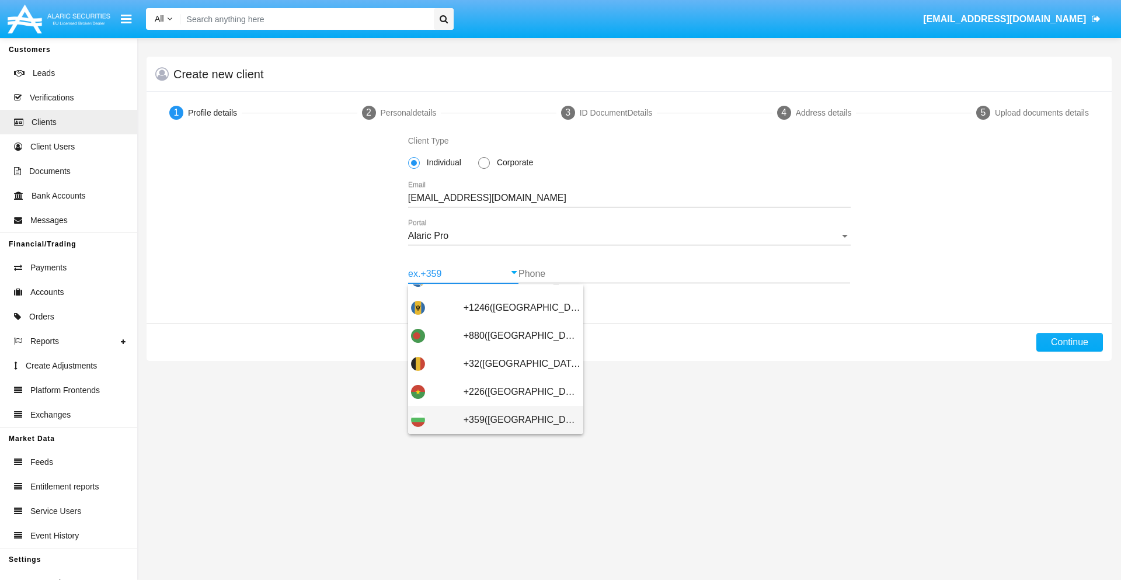
click at [513, 420] on span "+359([GEOGRAPHIC_DATA])" at bounding box center [522, 420] width 117 height 28
type input "+359([GEOGRAPHIC_DATA])"
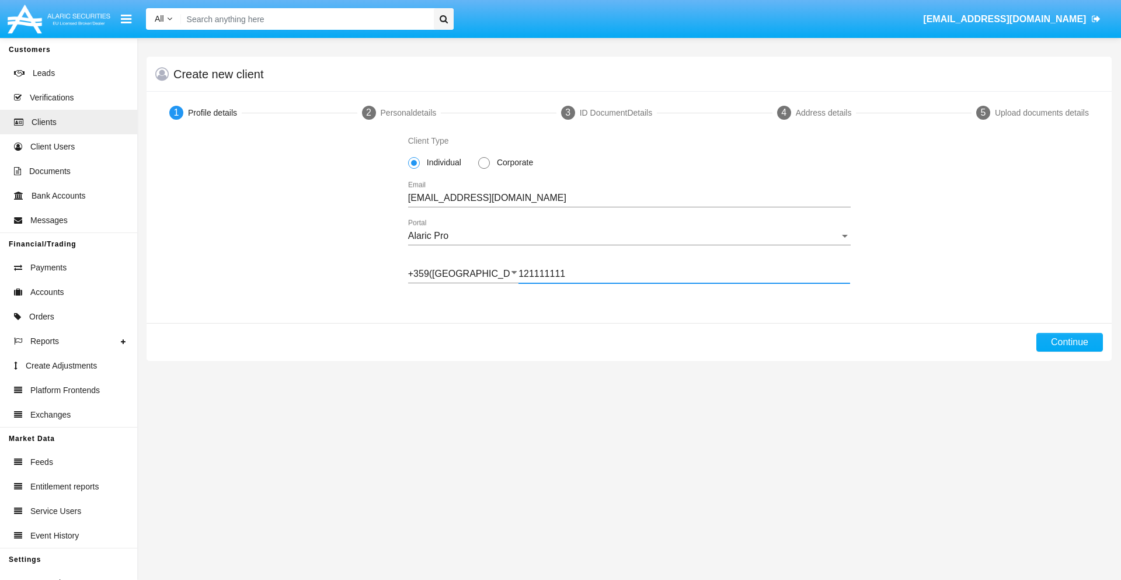
type input "121111111"
click at [1069, 342] on button "Continue" at bounding box center [1069, 342] width 67 height 19
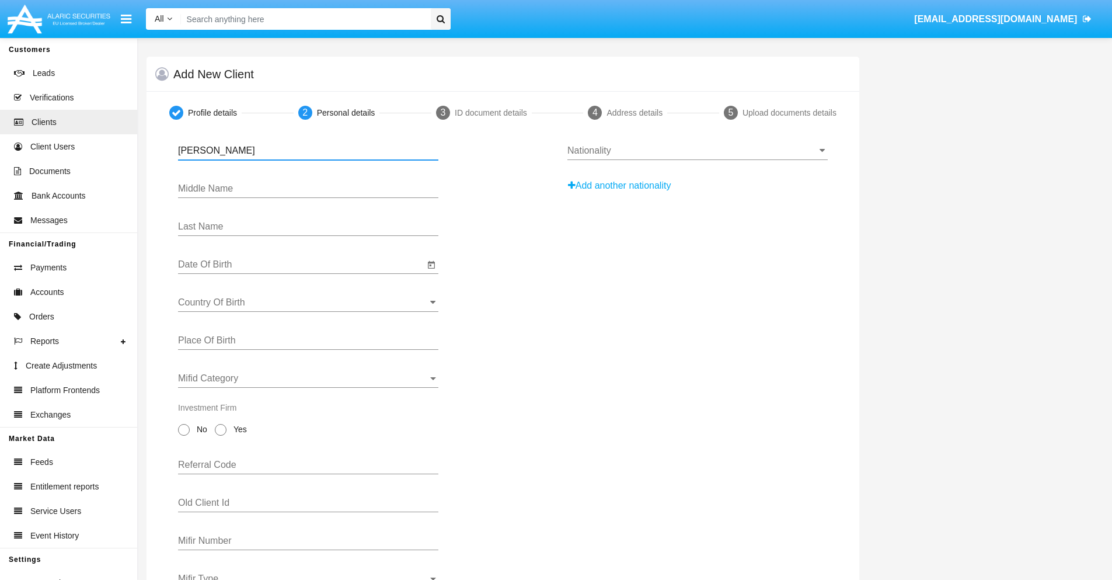
type input "[PERSON_NAME]"
click at [301, 265] on input "Date Of Birth" at bounding box center [301, 264] width 246 height 11
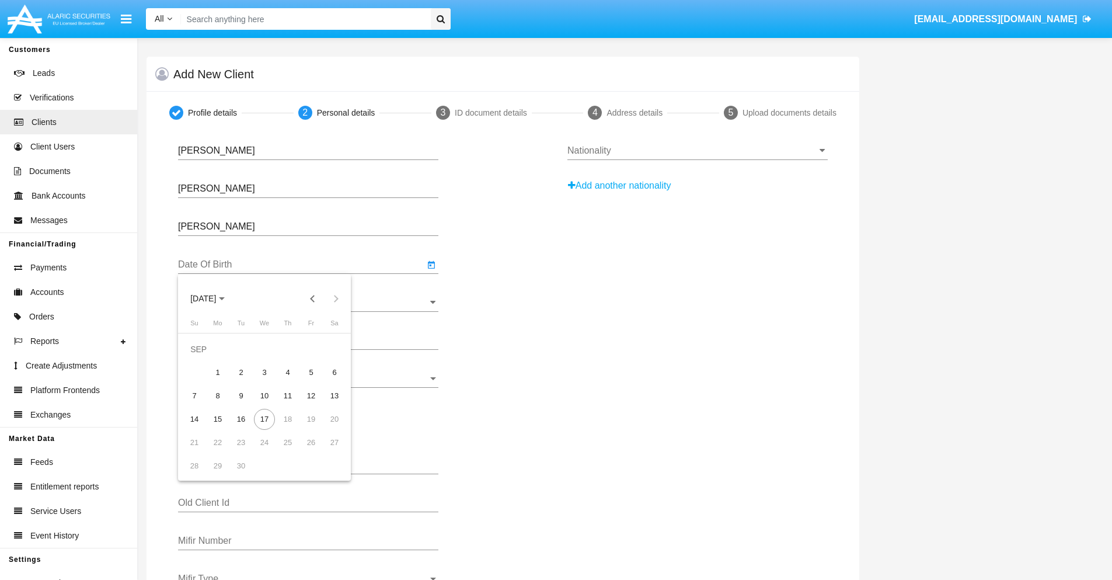
click at [213, 298] on span "[DATE]" at bounding box center [203, 298] width 26 height 9
click at [312, 298] on button "Previous 20 years" at bounding box center [312, 298] width 23 height 23
click at [285, 451] on div "2000" at bounding box center [285, 451] width 37 height 21
click at [203, 358] on div "JAN" at bounding box center [203, 357] width 37 height 21
click at [335, 349] on div "1" at bounding box center [334, 349] width 21 height 21
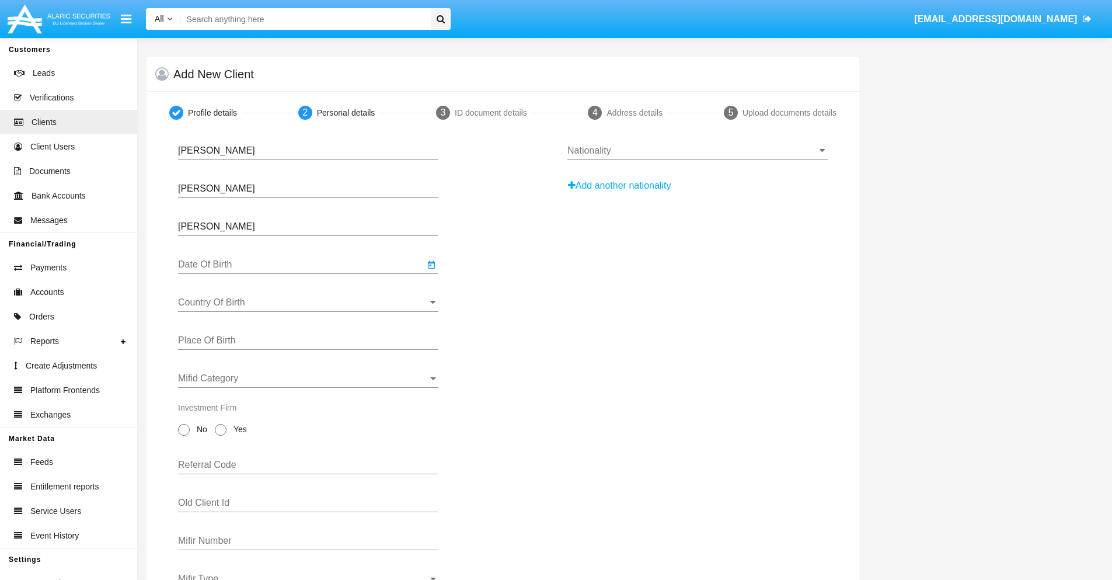
type input "[DATE]"
click at [308, 302] on input "Country Of Birth" at bounding box center [308, 302] width 260 height 11
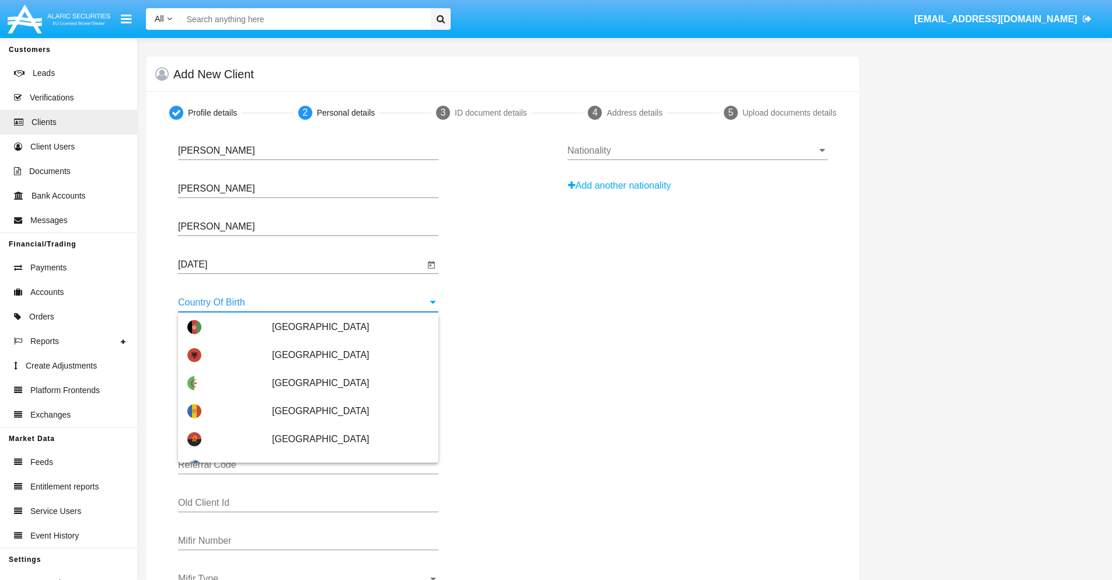
scroll to position [2289, 0]
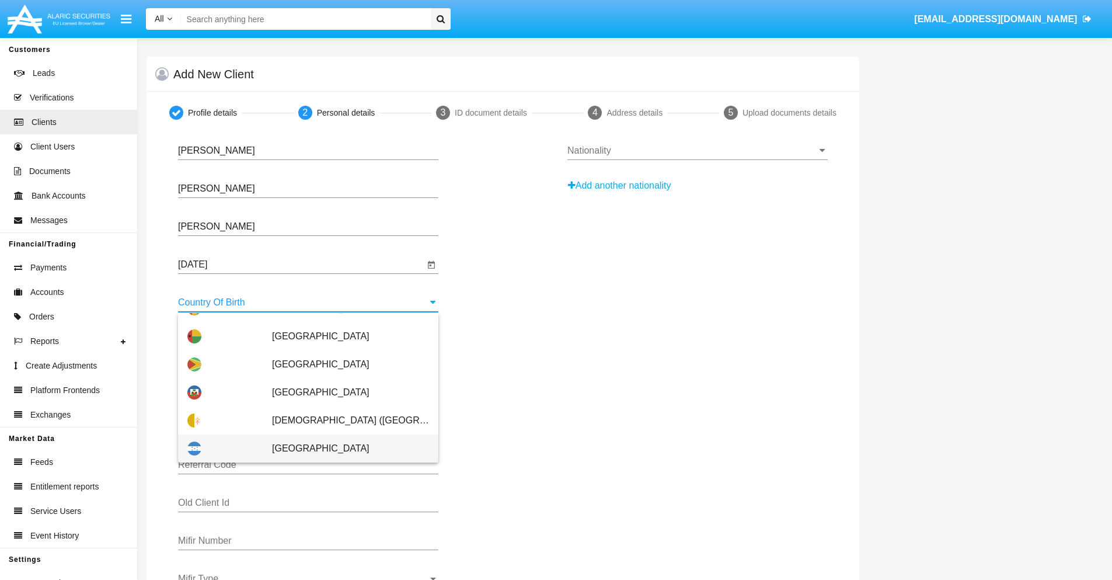
click at [345, 448] on span "[GEOGRAPHIC_DATA]" at bounding box center [350, 448] width 157 height 28
type input "[GEOGRAPHIC_DATA]"
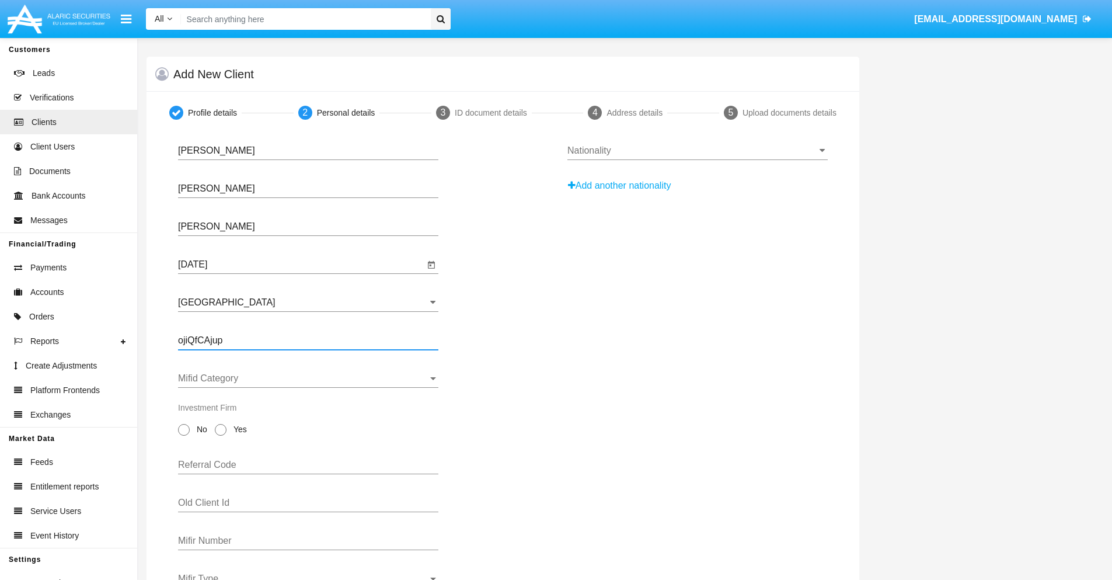
type input "ojiQfCAjup"
click at [308, 378] on span "Mifid Category" at bounding box center [303, 378] width 250 height 11
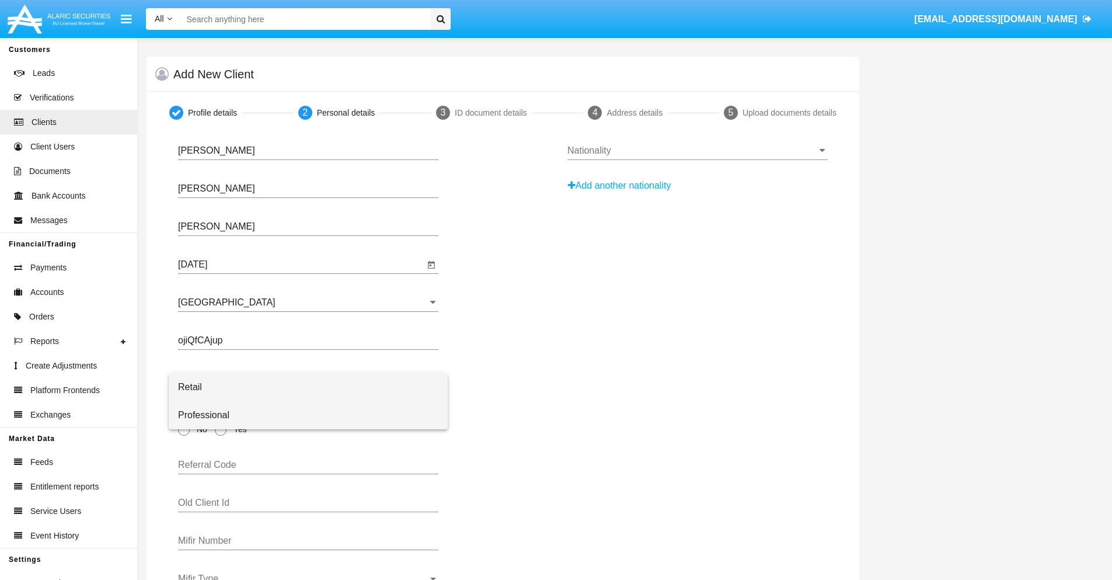
click at [308, 415] on span "Professional" at bounding box center [308, 415] width 260 height 28
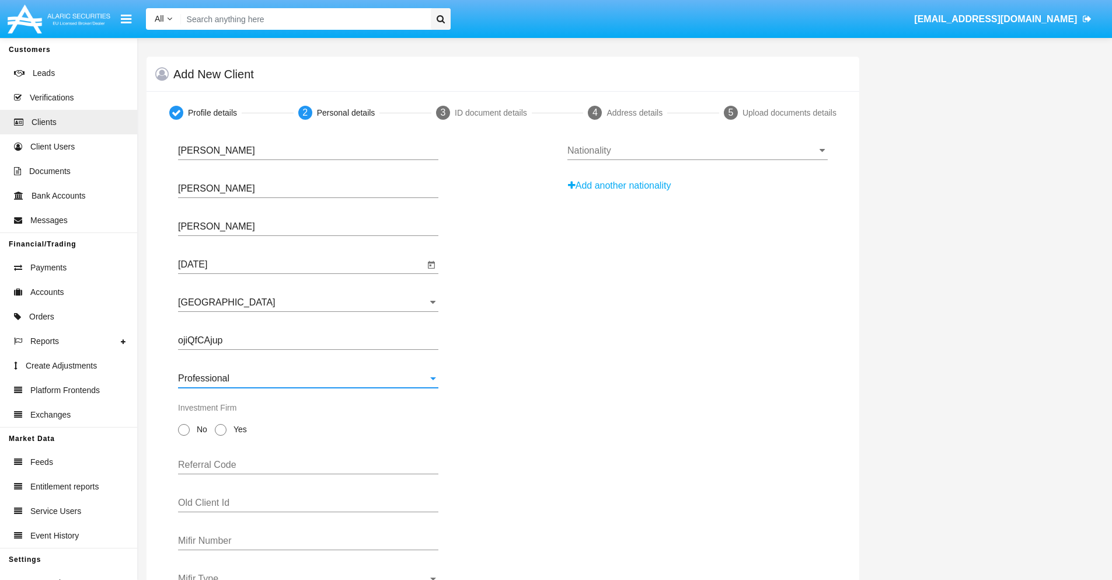
click at [200, 429] on span "No" at bounding box center [200, 429] width 20 height 12
click at [184, 436] on input "No" at bounding box center [183, 436] width 1 height 1
radio input "true"
type input "bbDfaZSKPB"
type input "WTqzfGuCNY"
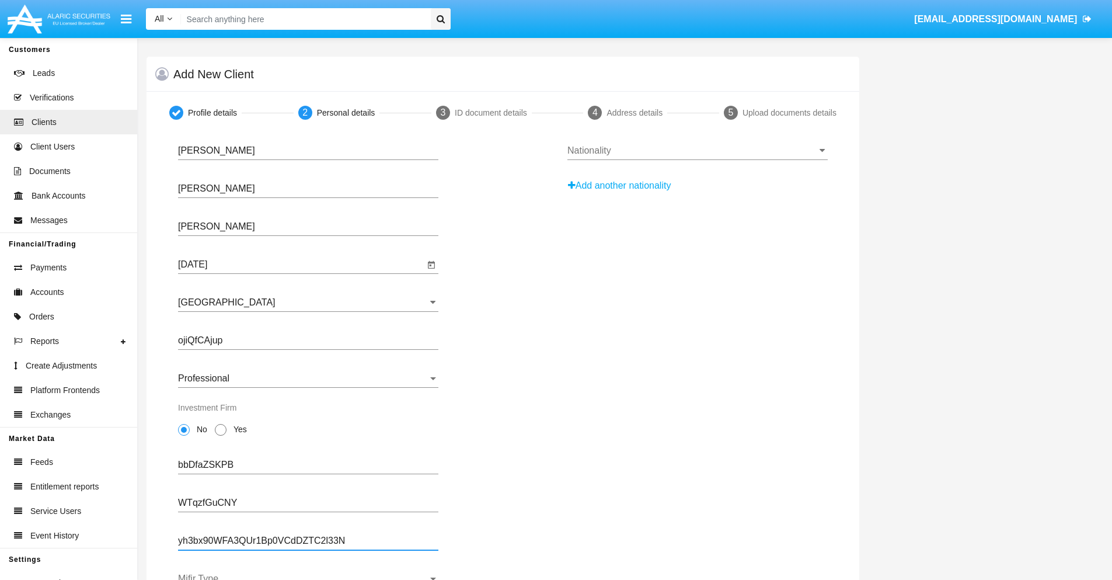
type input "yh3bx90WFA3QUr1Bp0VCdDZTC2l33N"
click at [308, 576] on span "Mifir Type" at bounding box center [303, 578] width 250 height 11
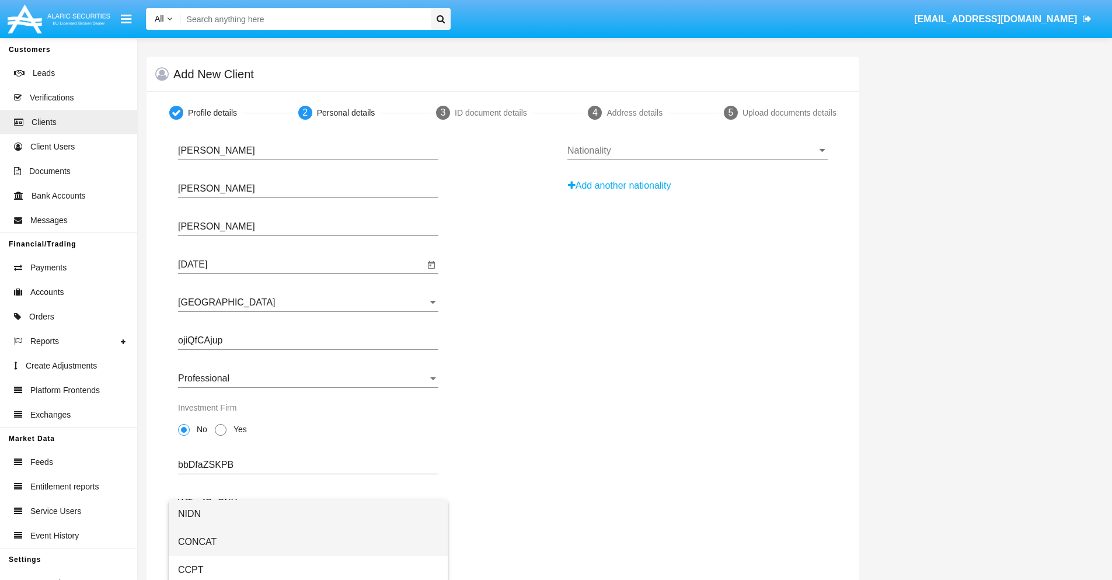
click at [308, 542] on span "CONCAT" at bounding box center [308, 542] width 260 height 28
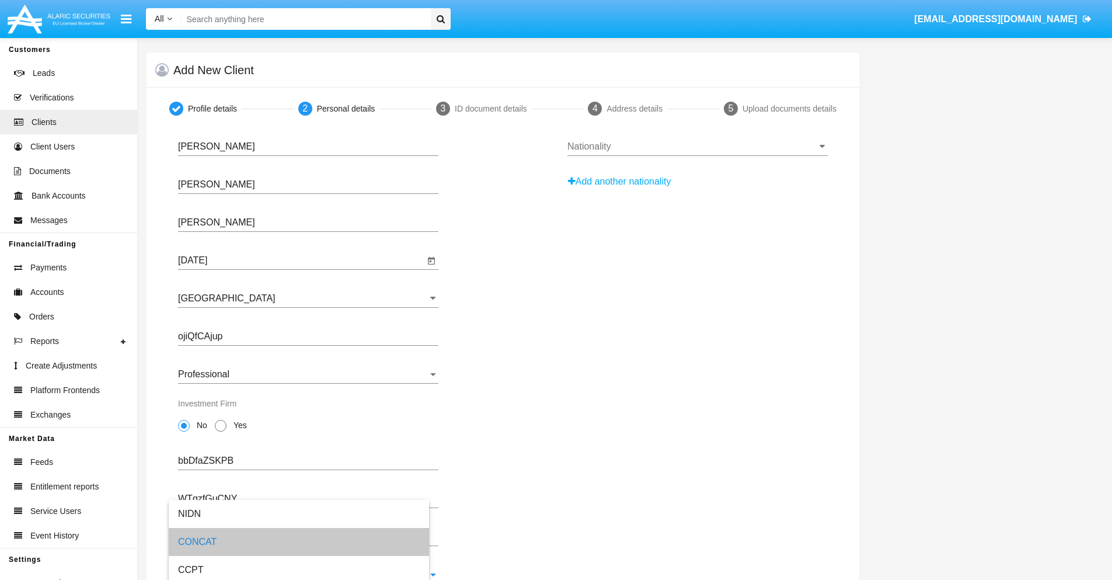
scroll to position [42, 0]
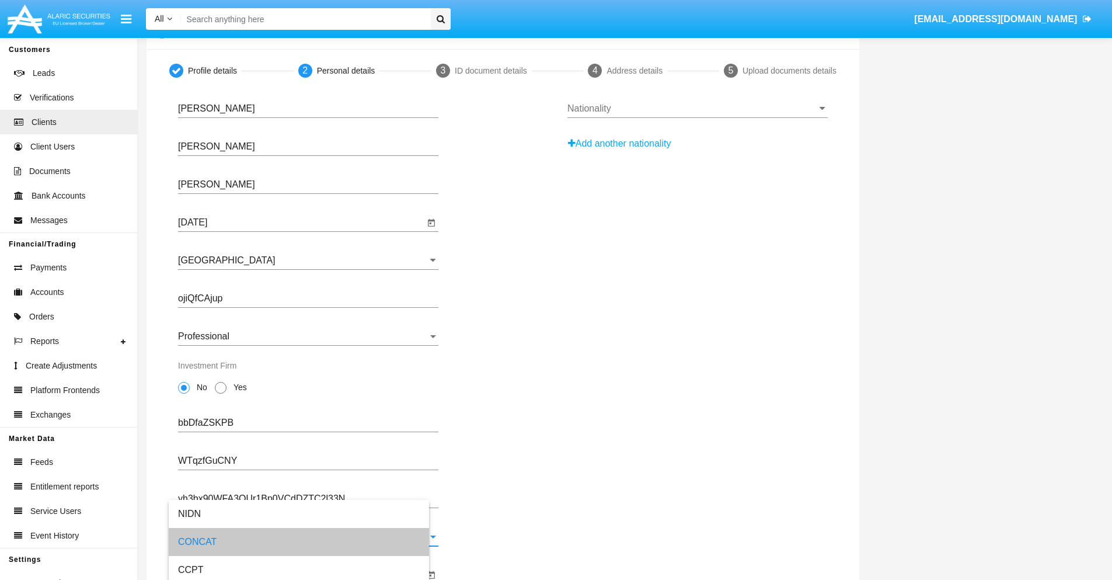
click at [301, 575] on input "Mifir Expiration Date" at bounding box center [301, 574] width 246 height 11
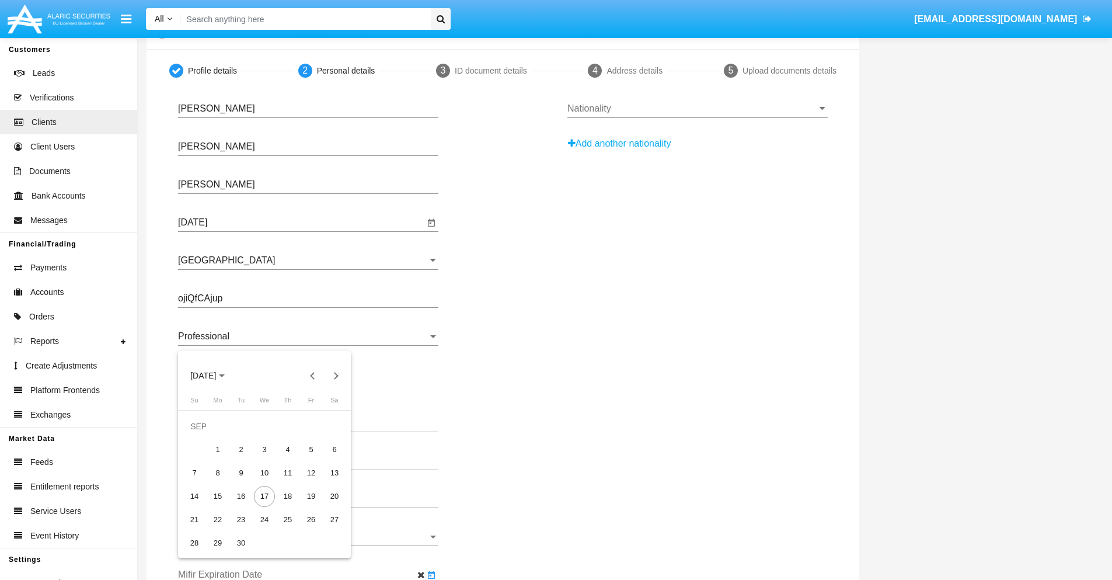
click at [213, 375] on span "[DATE]" at bounding box center [203, 375] width 26 height 9
click at [285, 482] on div "2030" at bounding box center [285, 481] width 37 height 21
click at [203, 435] on div "JAN" at bounding box center [203, 435] width 37 height 21
click at [241, 449] on div "1" at bounding box center [241, 449] width 21 height 21
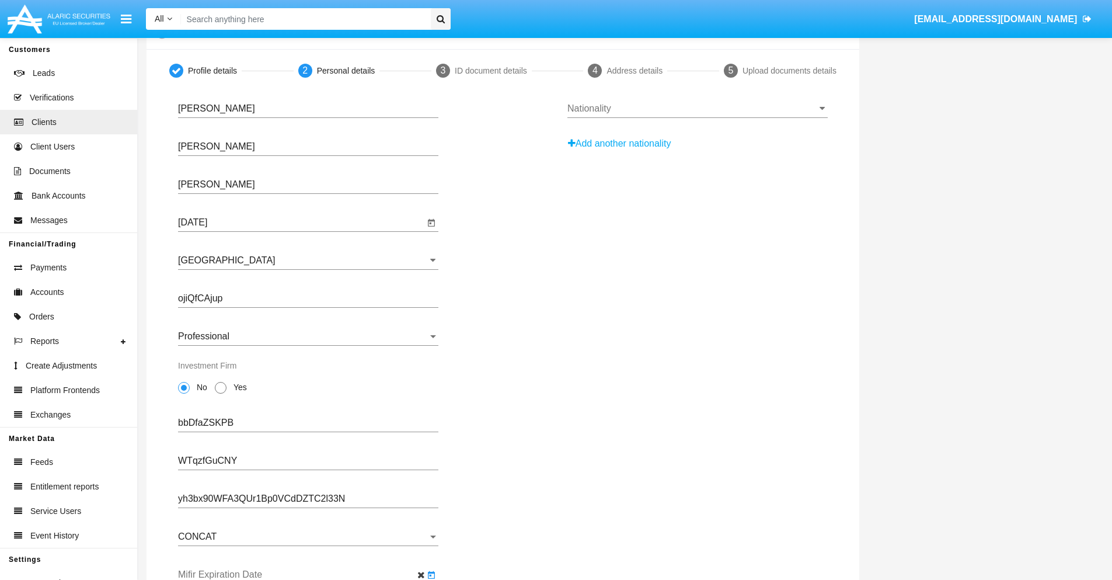
type input "[DATE]"
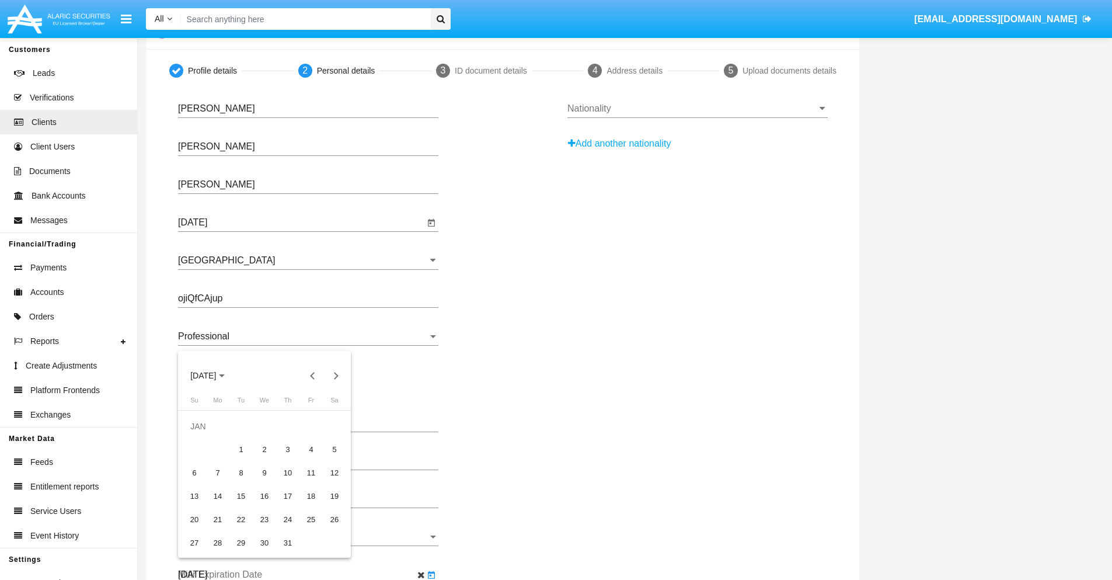
scroll to position [0, 0]
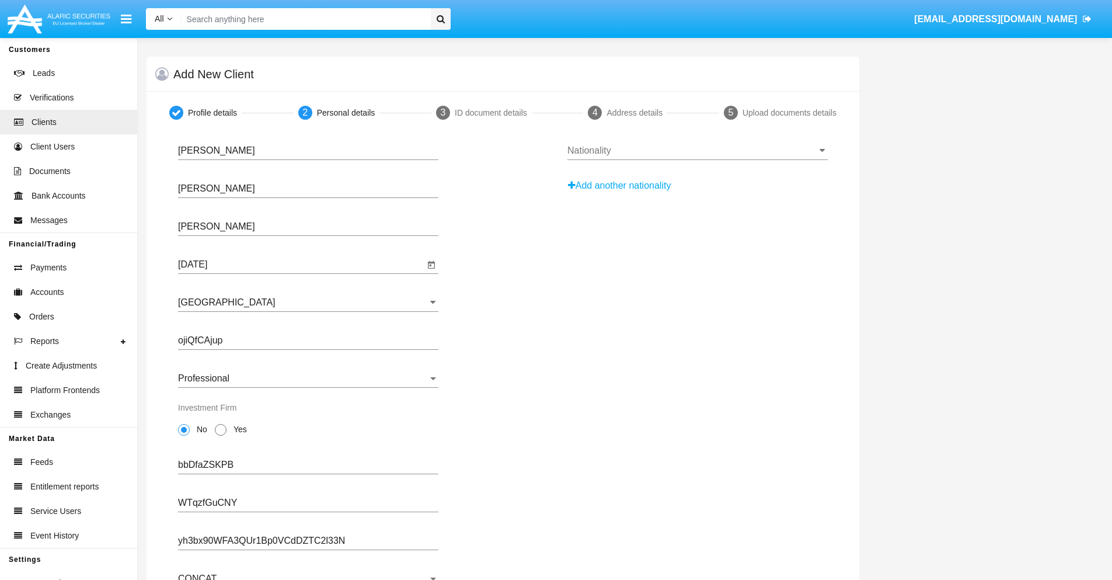
click at [697, 151] on input "Nationality" at bounding box center [698, 150] width 260 height 11
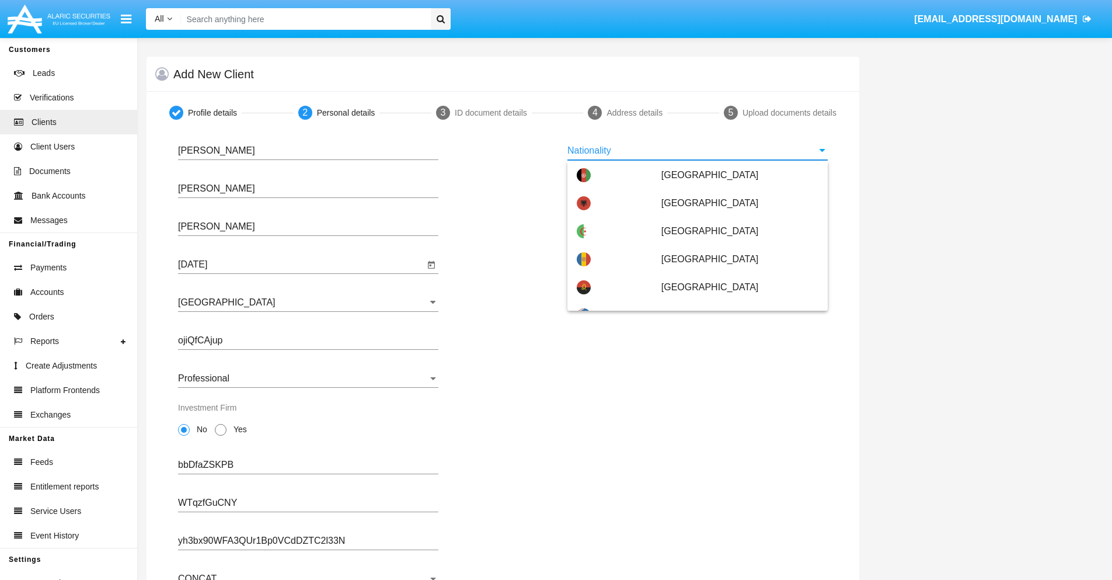
scroll to position [691, 0]
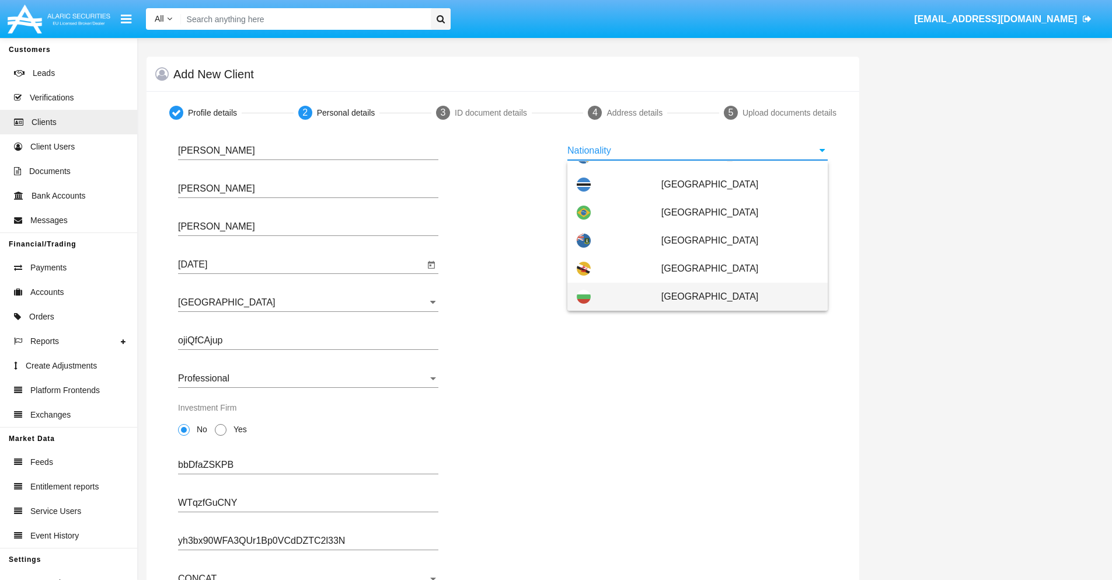
click at [734, 297] on span "[GEOGRAPHIC_DATA]" at bounding box center [740, 297] width 157 height 28
type input "[GEOGRAPHIC_DATA]"
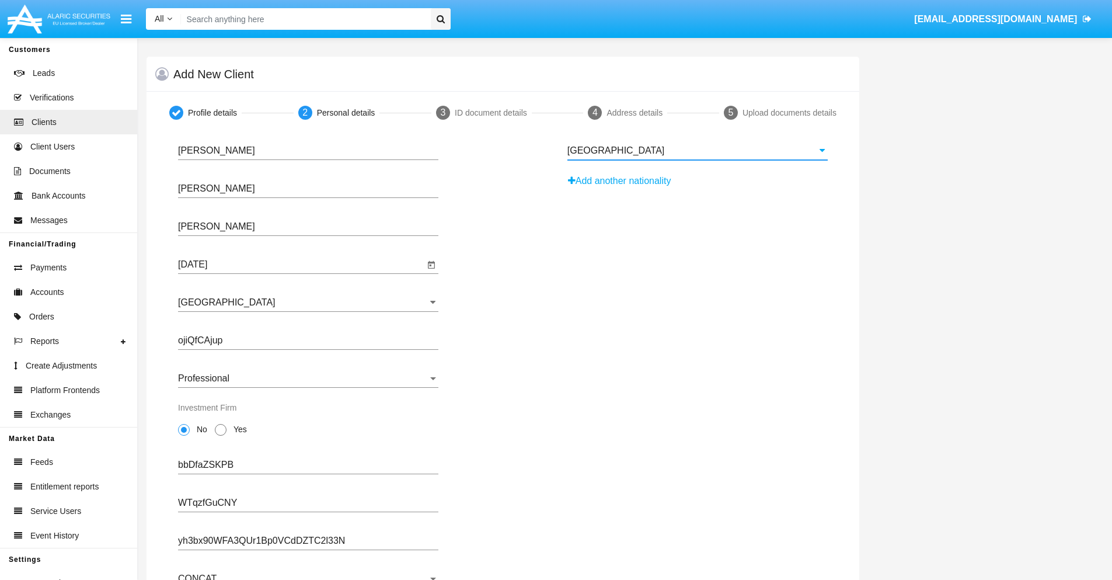
click at [624, 181] on button "Add another nationality" at bounding box center [623, 181] width 111 height 19
click at [697, 189] on input "Nationality #1" at bounding box center [698, 188] width 260 height 11
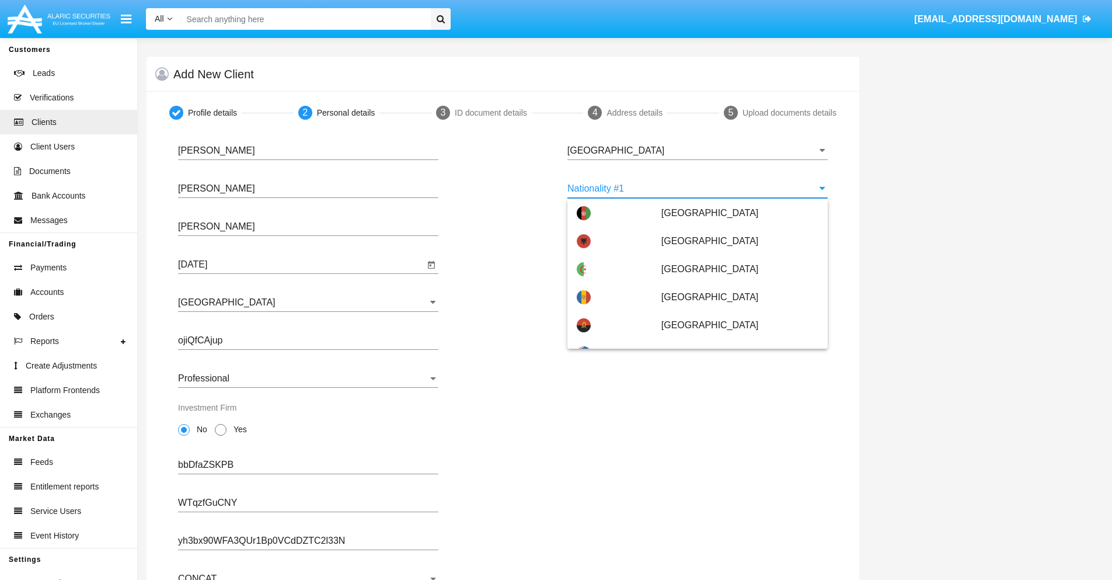
scroll to position [5204, 0]
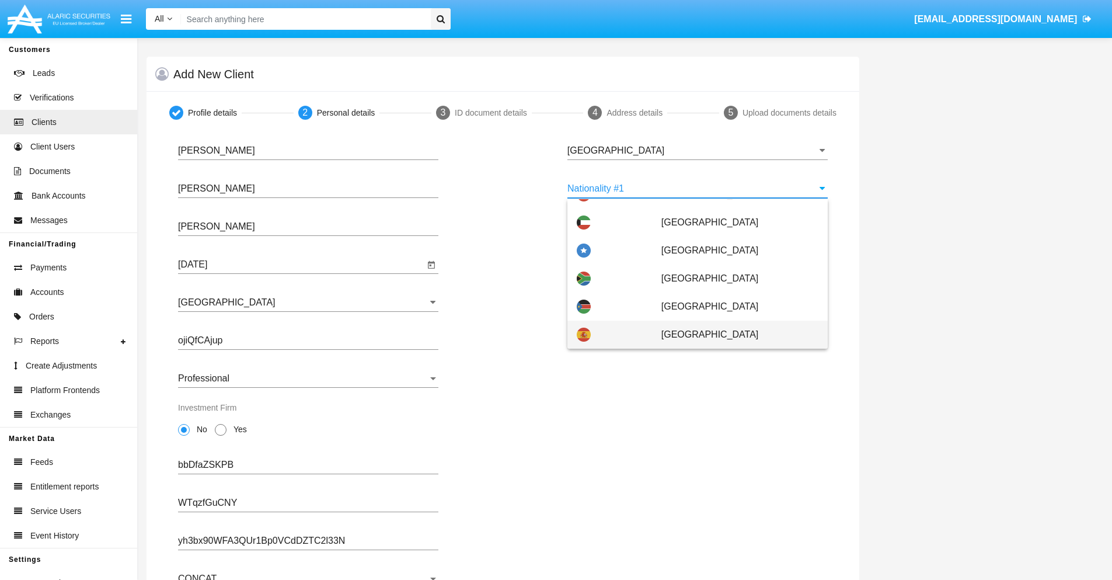
click at [734, 335] on span "[GEOGRAPHIC_DATA]" at bounding box center [740, 335] width 157 height 28
type input "[GEOGRAPHIC_DATA]"
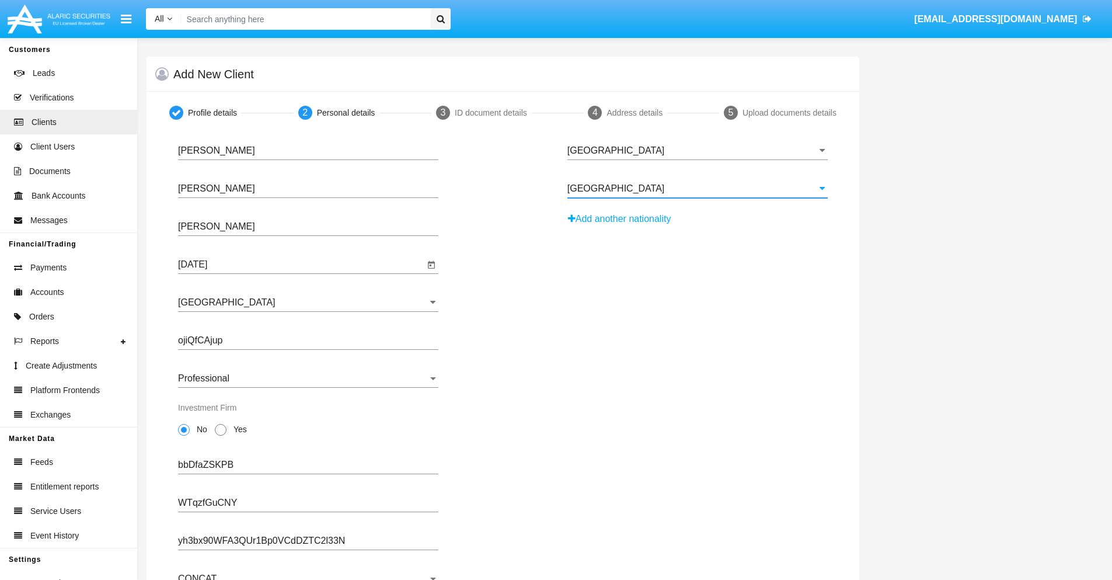
scroll to position [114, 0]
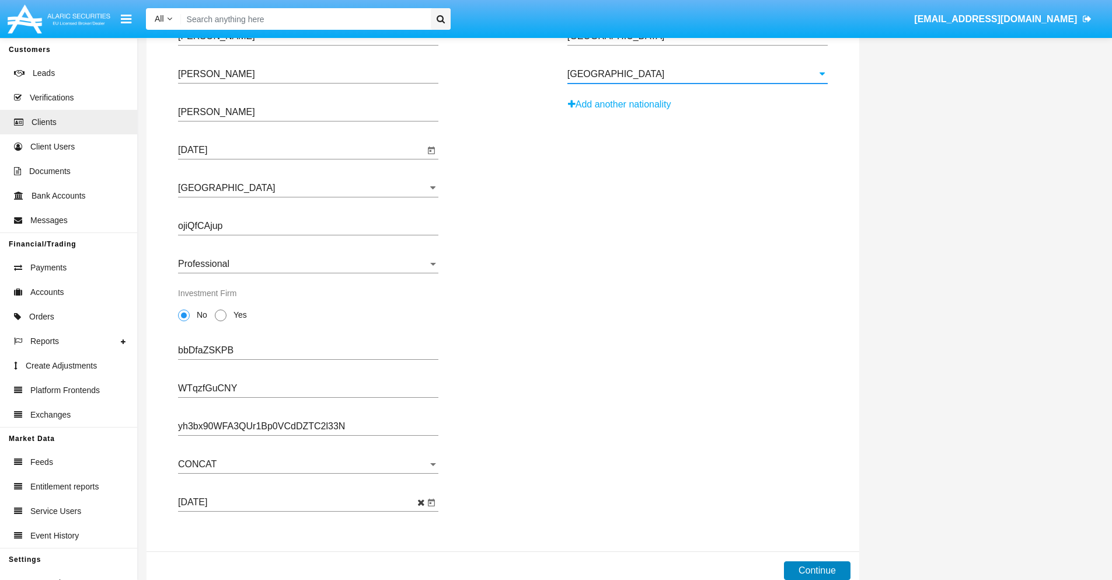
click at [817, 571] on button "Continue" at bounding box center [817, 570] width 67 height 19
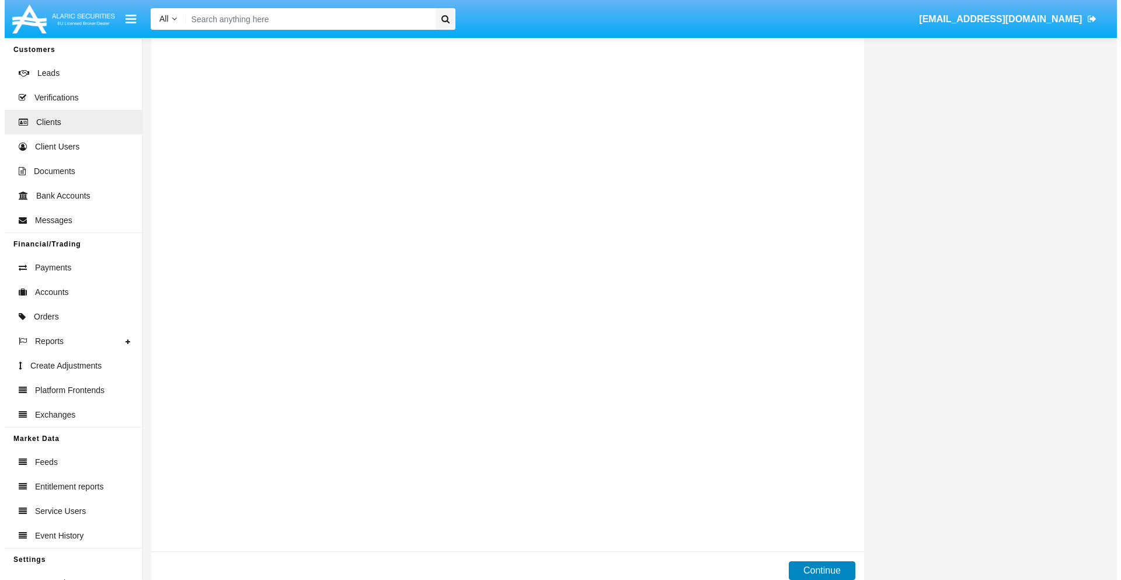
scroll to position [0, 0]
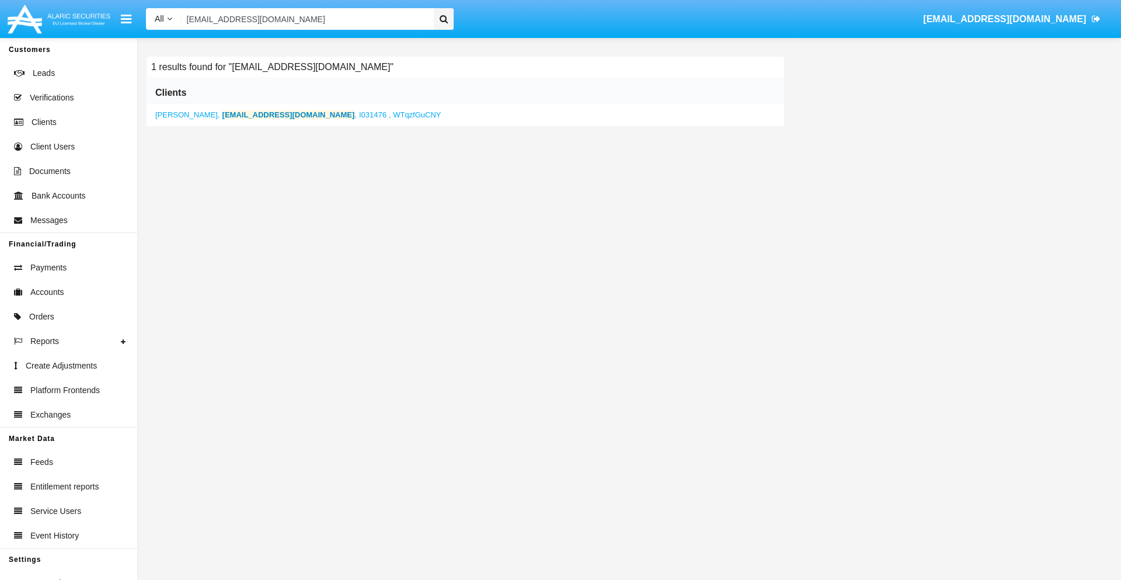
type input "[EMAIL_ADDRESS][DOMAIN_NAME]"
click at [238, 114] on b "[EMAIL_ADDRESS][DOMAIN_NAME]" at bounding box center [288, 114] width 133 height 9
